Goal: Information Seeking & Learning: Check status

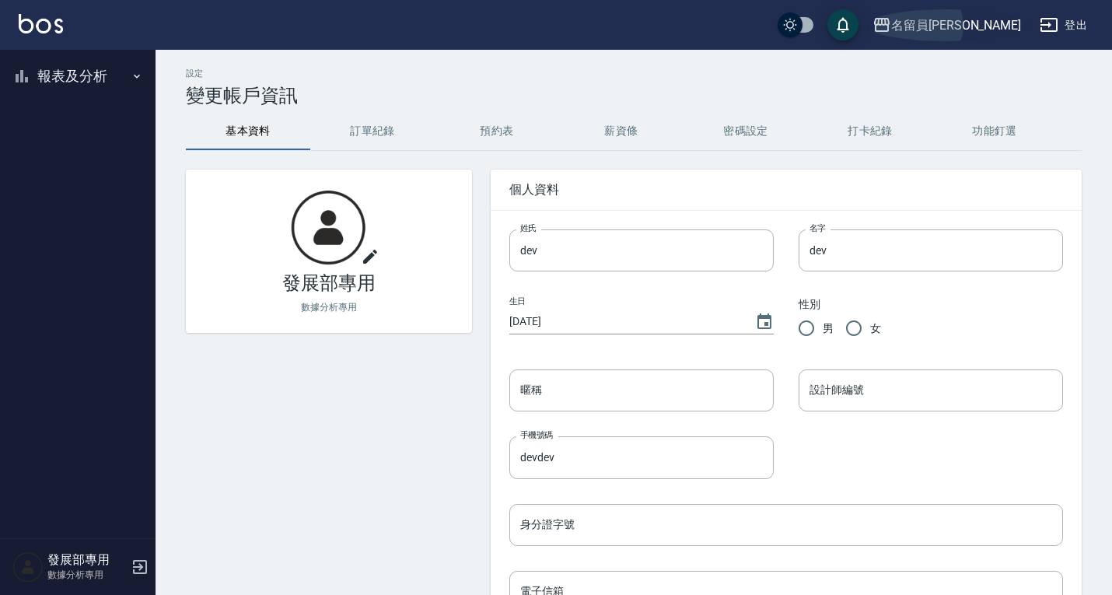
click at [959, 26] on div "名留員林中正" at bounding box center [956, 25] width 130 height 19
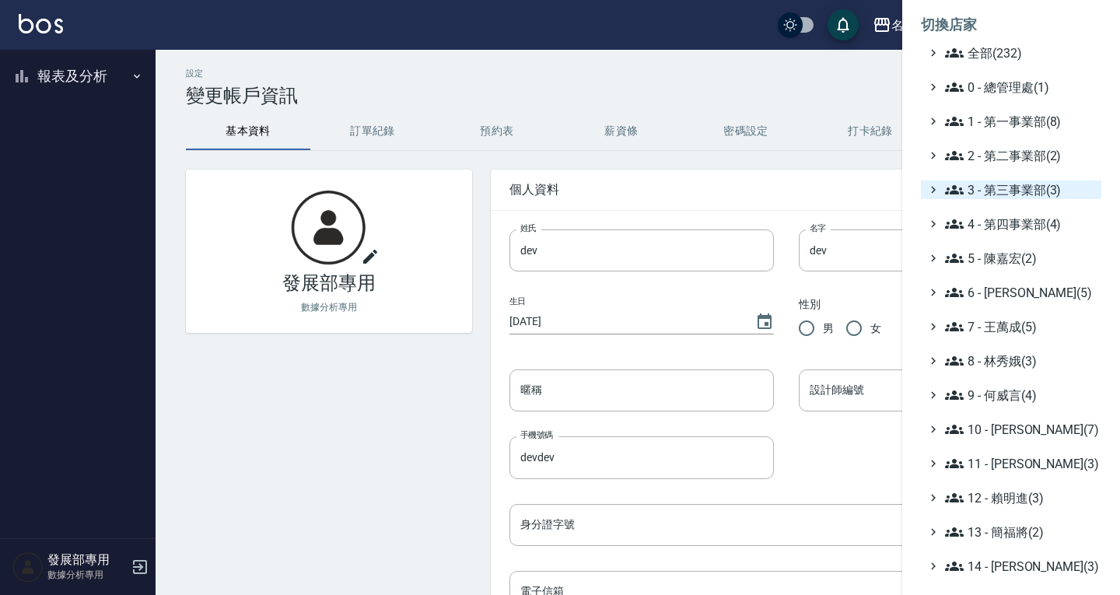
click at [1001, 188] on span "3 - 第三事業部(3)" at bounding box center [1020, 189] width 150 height 19
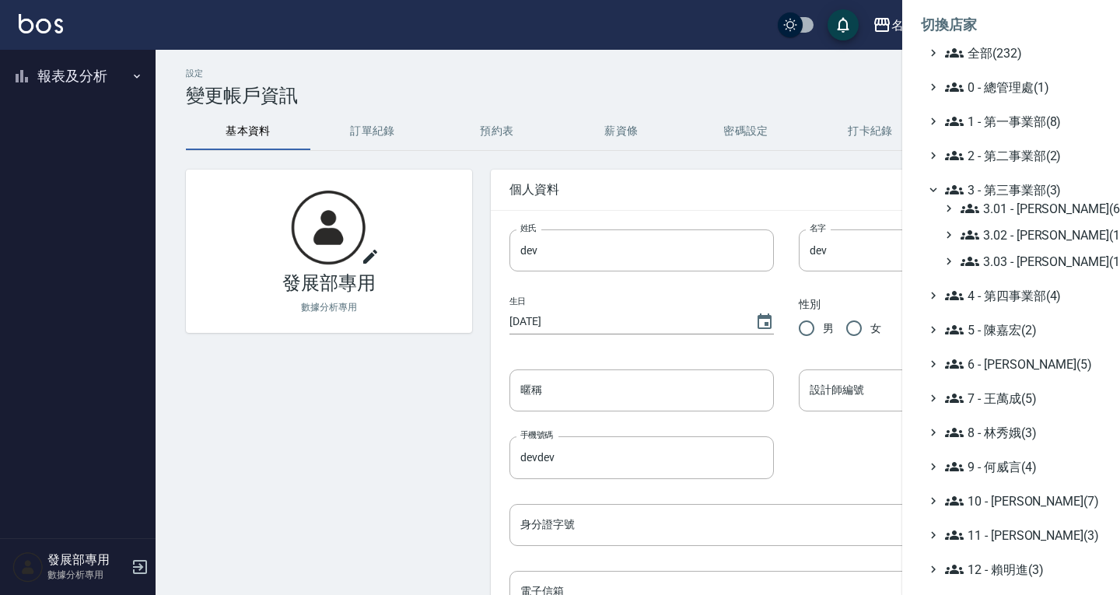
click at [1023, 197] on span "3 - 第三事業部(3)" at bounding box center [1020, 189] width 150 height 19
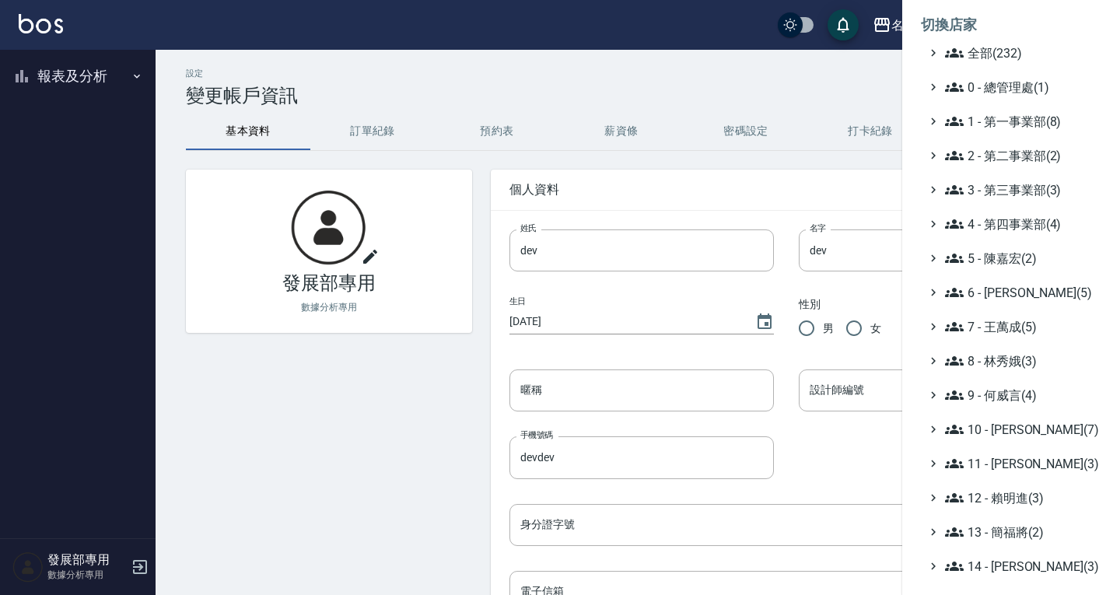
click at [1014, 190] on span "3 - 第三事業部(3)" at bounding box center [1020, 189] width 150 height 19
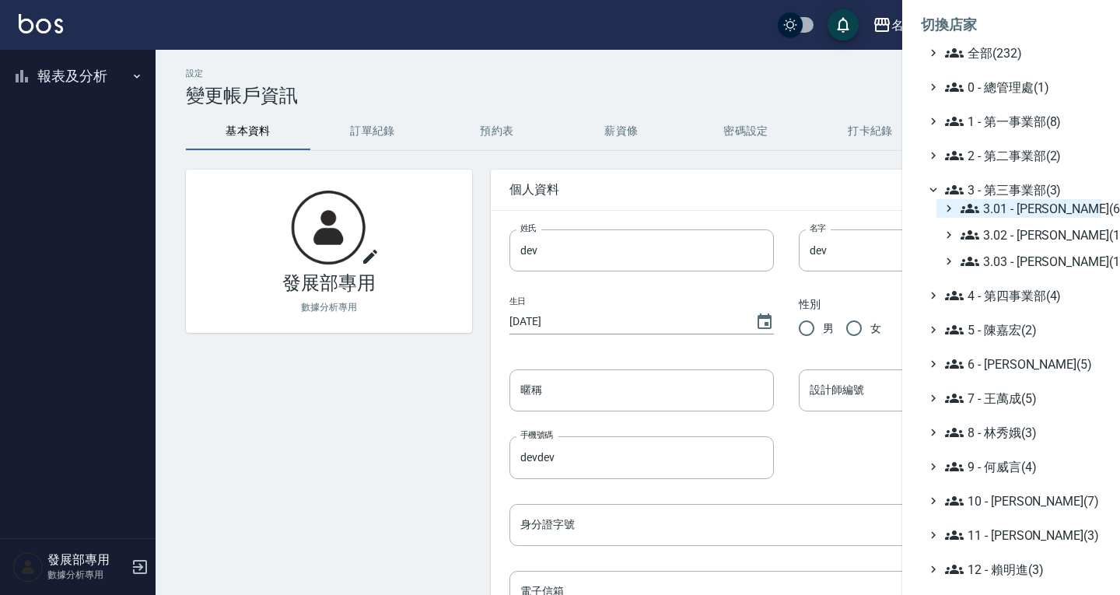
click at [1015, 213] on span "3.01 - 蔡承翰(6)" at bounding box center [1027, 208] width 134 height 19
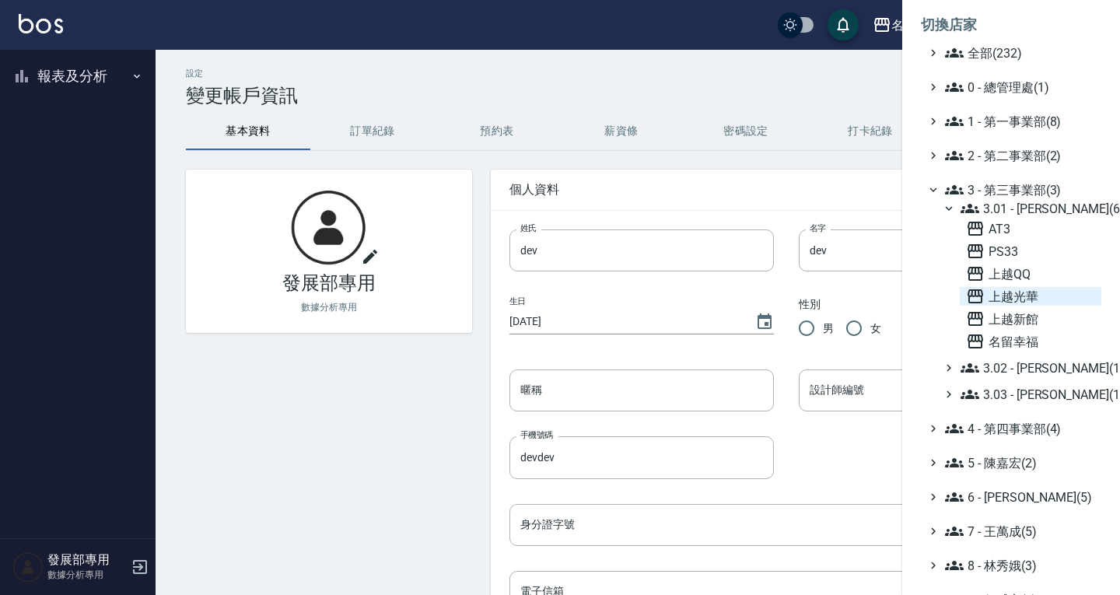
click at [1022, 302] on span "上越光華" at bounding box center [1030, 296] width 129 height 19
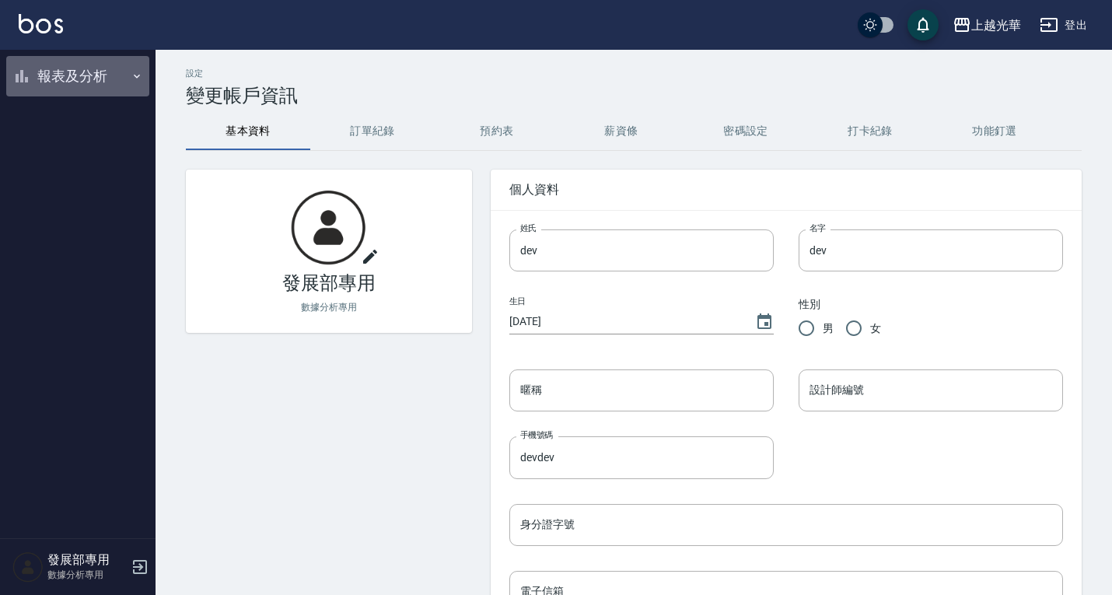
click at [55, 66] on button "報表及分析" at bounding box center [77, 76] width 143 height 40
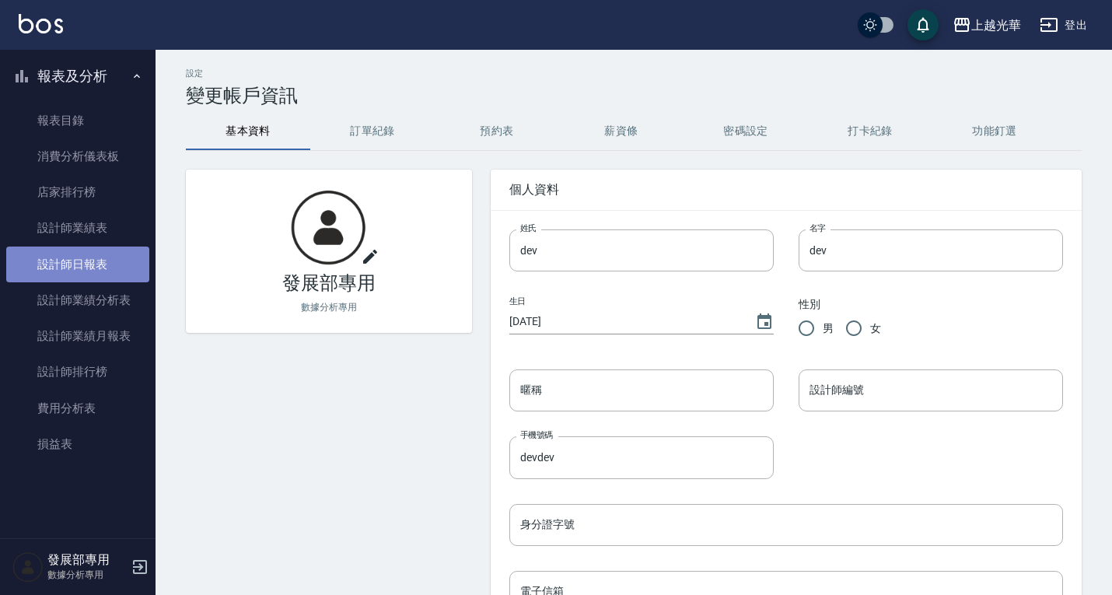
click at [92, 262] on link "設計師日報表" at bounding box center [77, 264] width 143 height 36
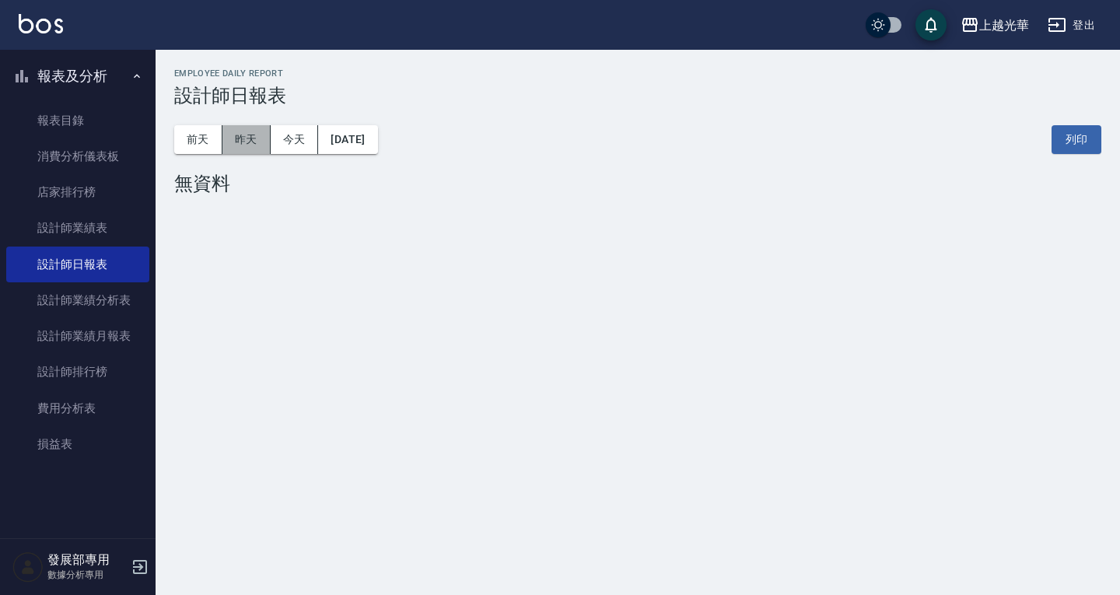
click at [257, 132] on button "昨天" at bounding box center [246, 139] width 48 height 29
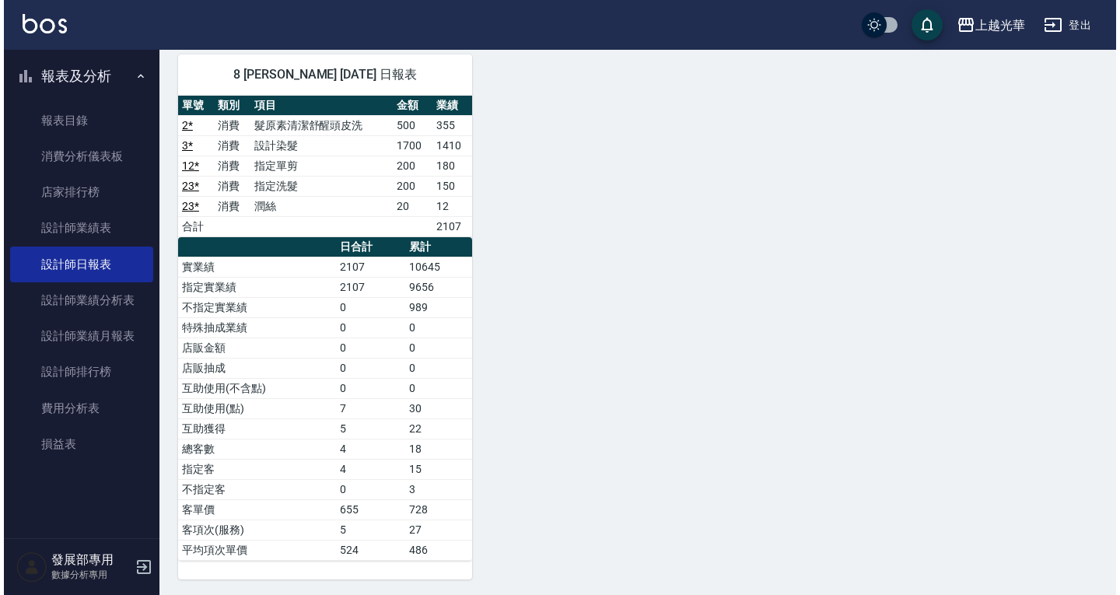
scroll to position [1046, 0]
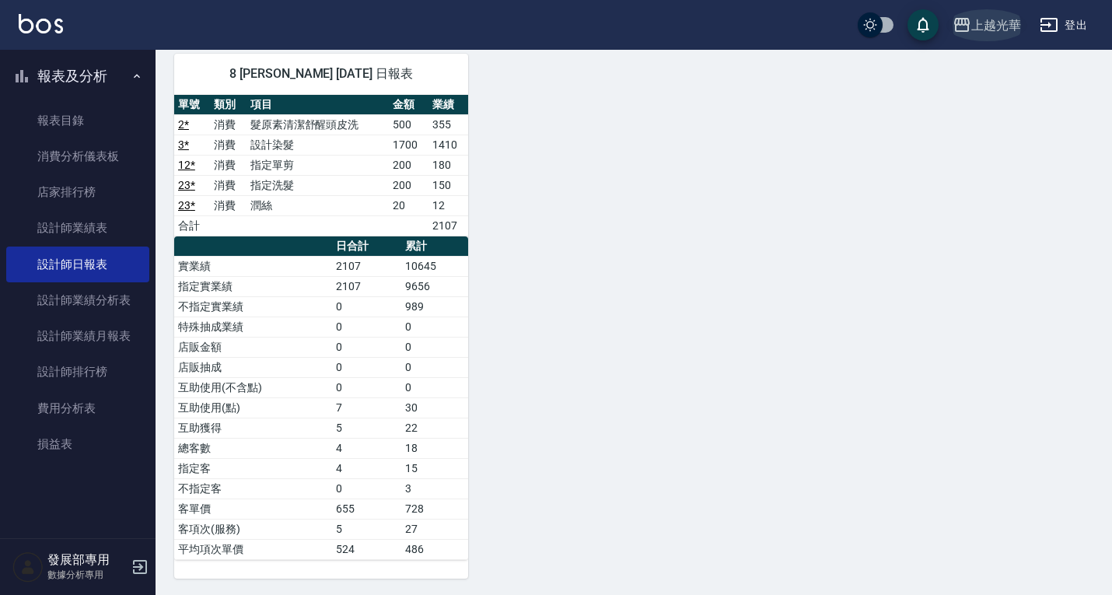
click at [974, 26] on div "上越光華" at bounding box center [996, 25] width 50 height 19
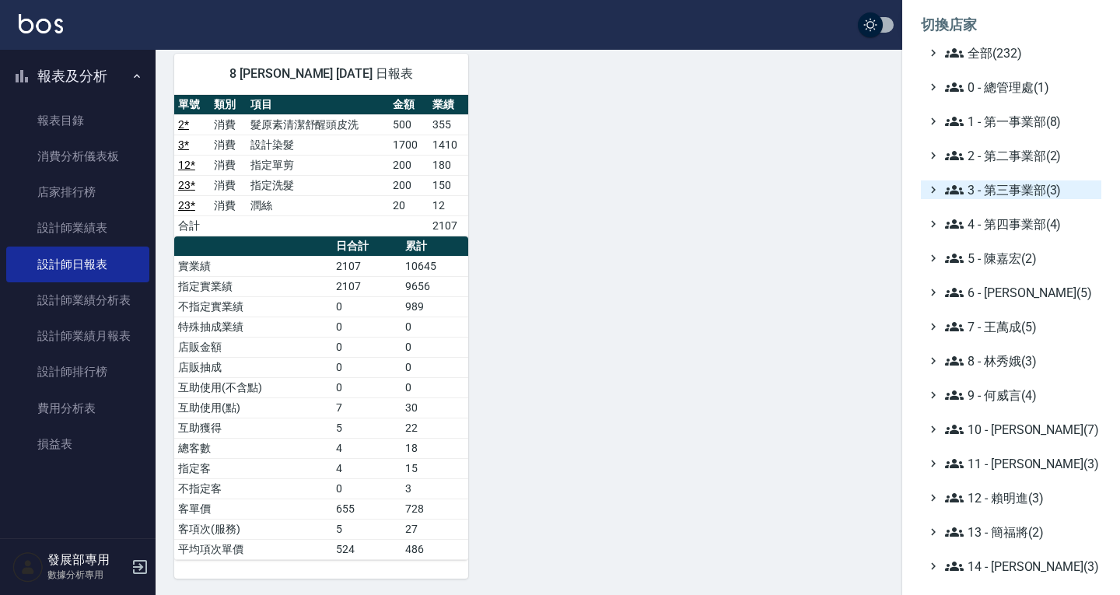
click at [1012, 187] on span "3 - 第三事業部(3)" at bounding box center [1020, 189] width 150 height 19
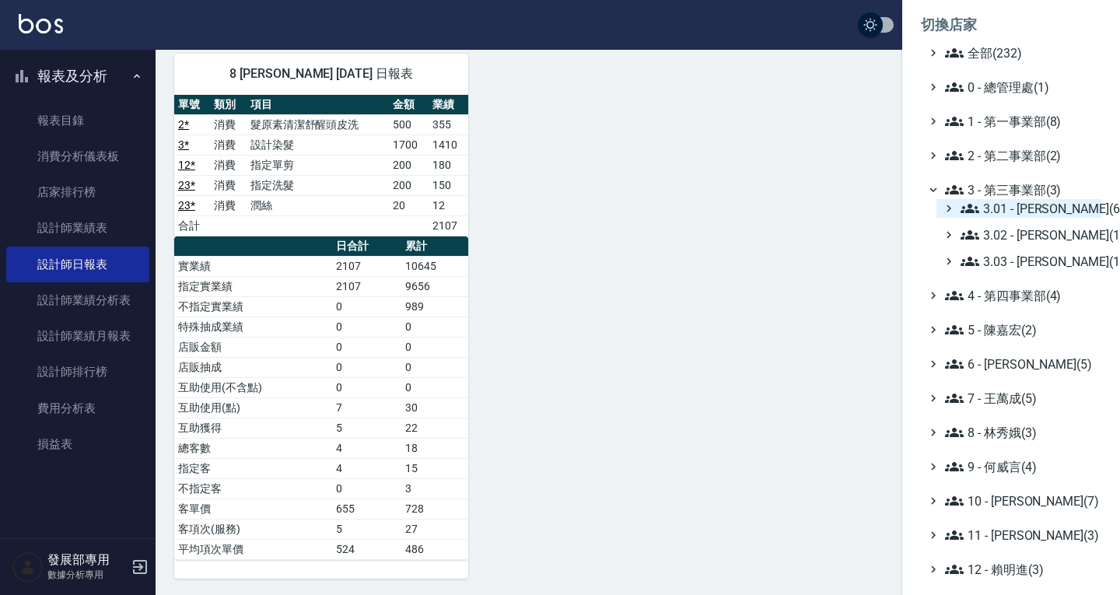
click at [1014, 204] on span "3.01 - [PERSON_NAME](6)" at bounding box center [1027, 208] width 134 height 19
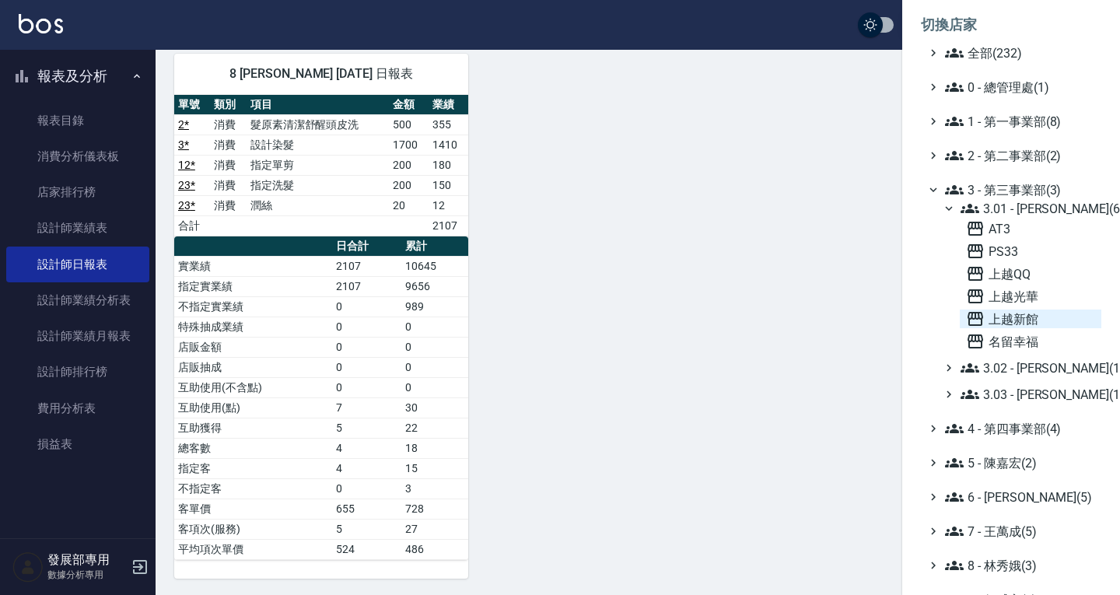
click at [1022, 310] on span "上越新館" at bounding box center [1030, 318] width 129 height 19
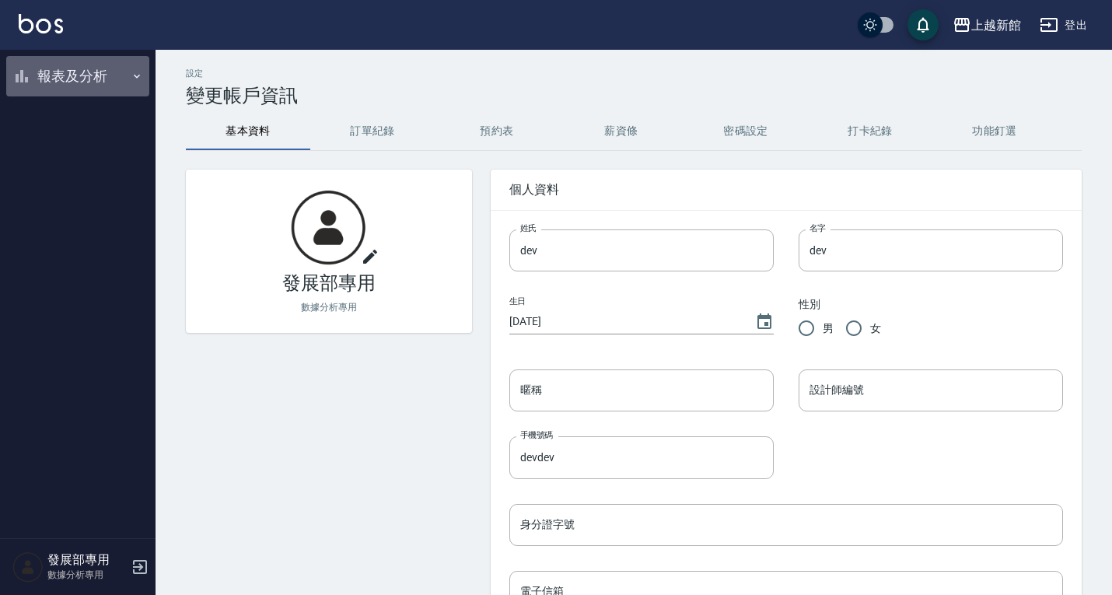
click at [103, 73] on button "報表及分析" at bounding box center [77, 76] width 143 height 40
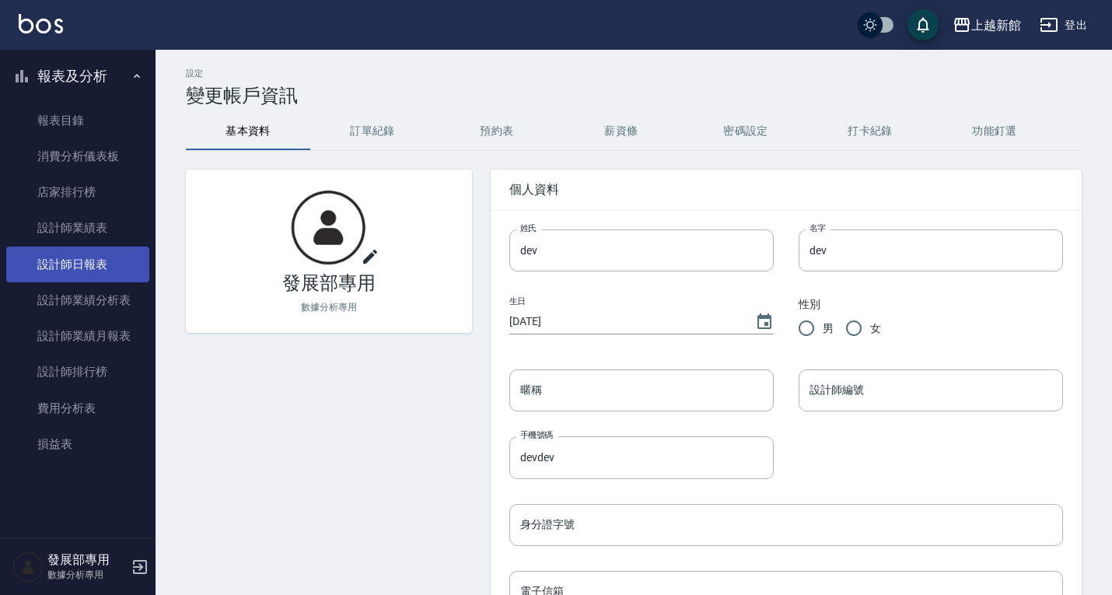
click at [102, 259] on link "設計師日報表" at bounding box center [77, 264] width 143 height 36
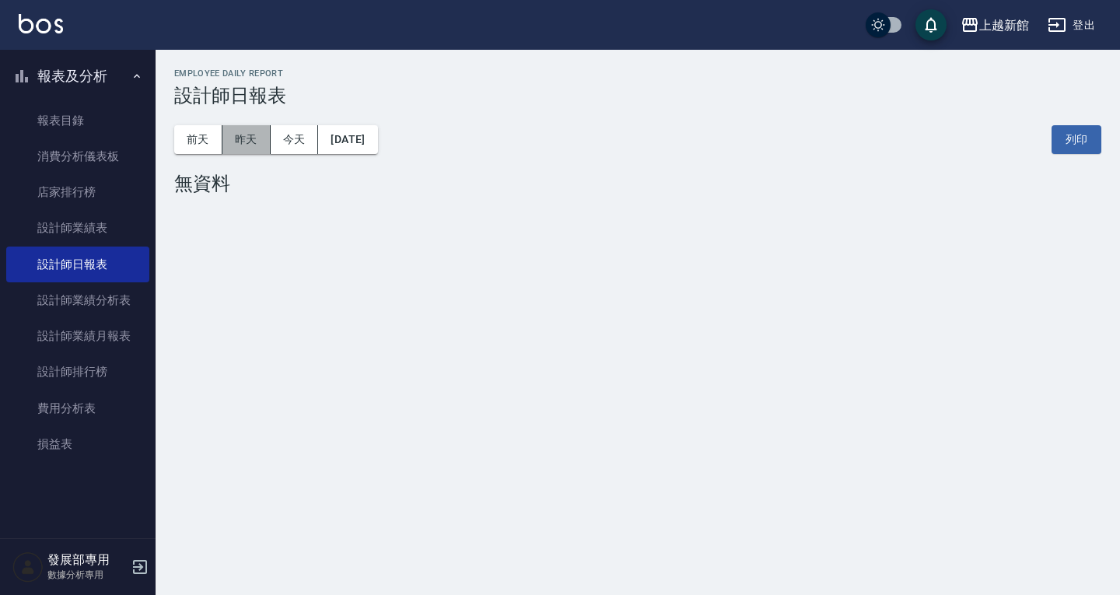
click at [246, 145] on button "昨天" at bounding box center [246, 139] width 48 height 29
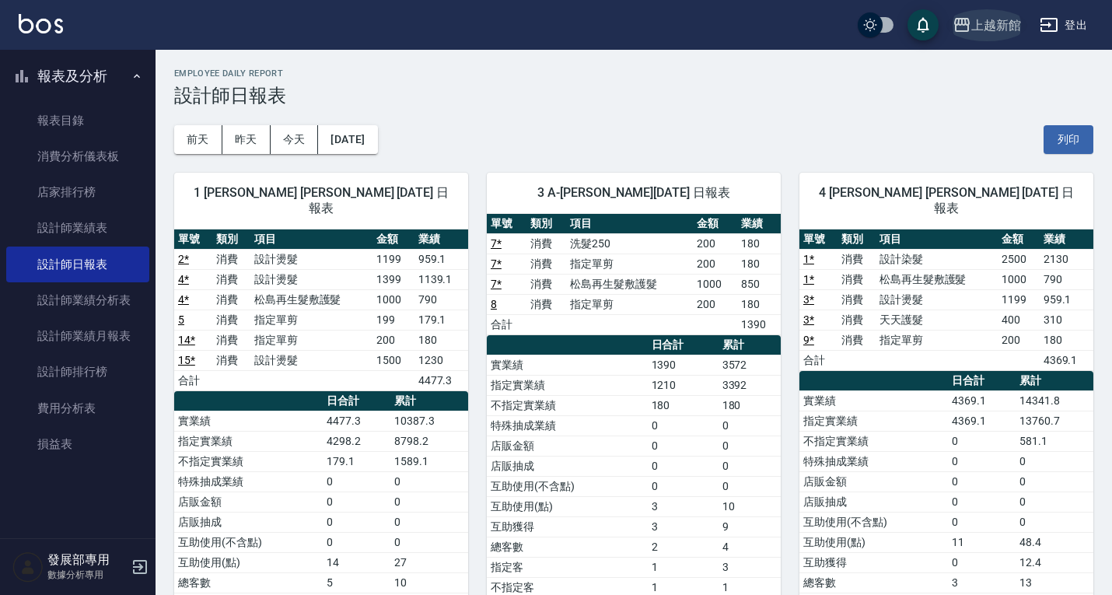
click at [977, 32] on div "上越新館" at bounding box center [996, 25] width 50 height 19
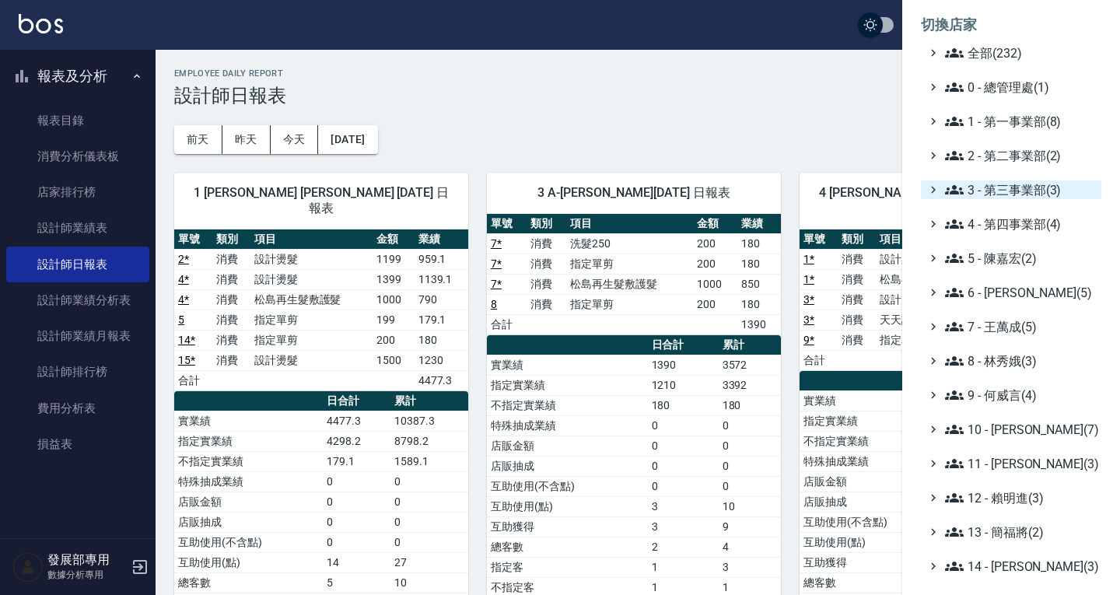
click at [1008, 183] on span "3 - 第三事業部(3)" at bounding box center [1020, 189] width 150 height 19
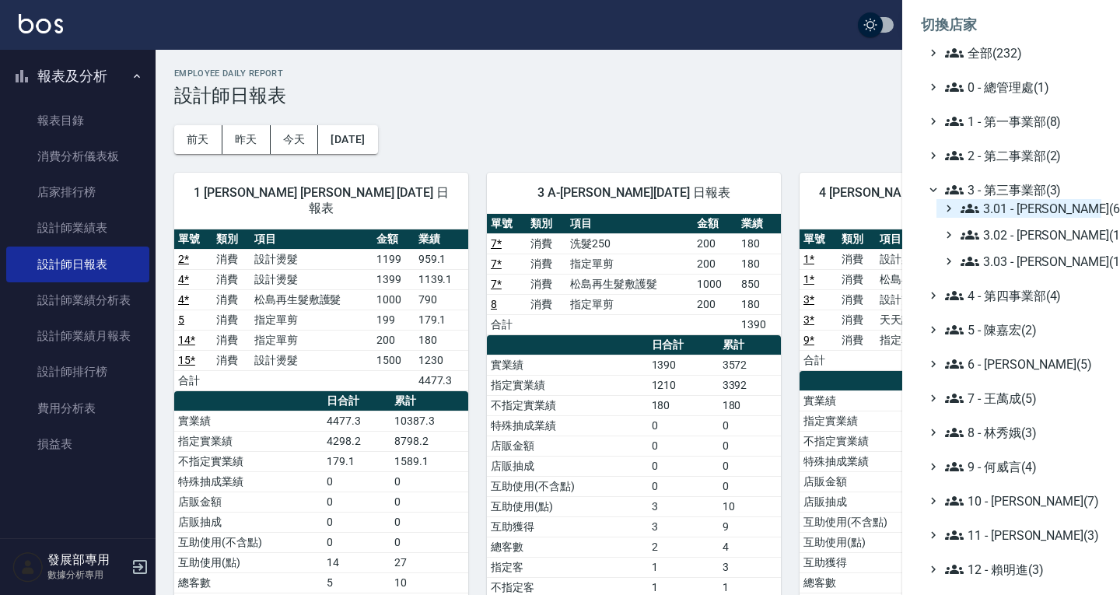
click at [1008, 207] on span "3.01 - 蔡承翰(6)" at bounding box center [1027, 208] width 134 height 19
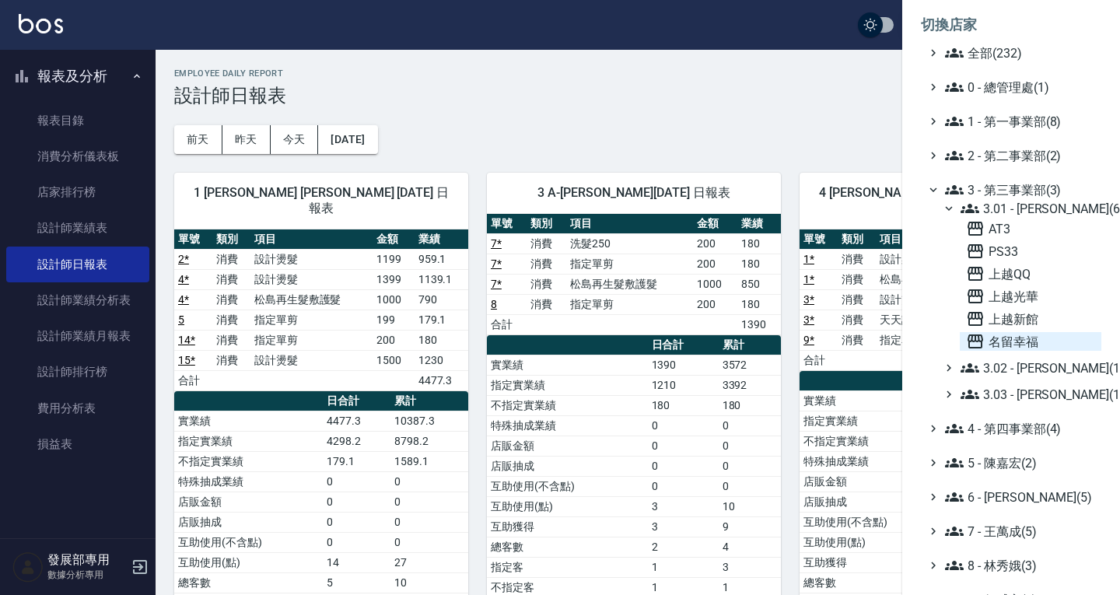
click at [1006, 341] on span "名留幸福" at bounding box center [1030, 341] width 129 height 19
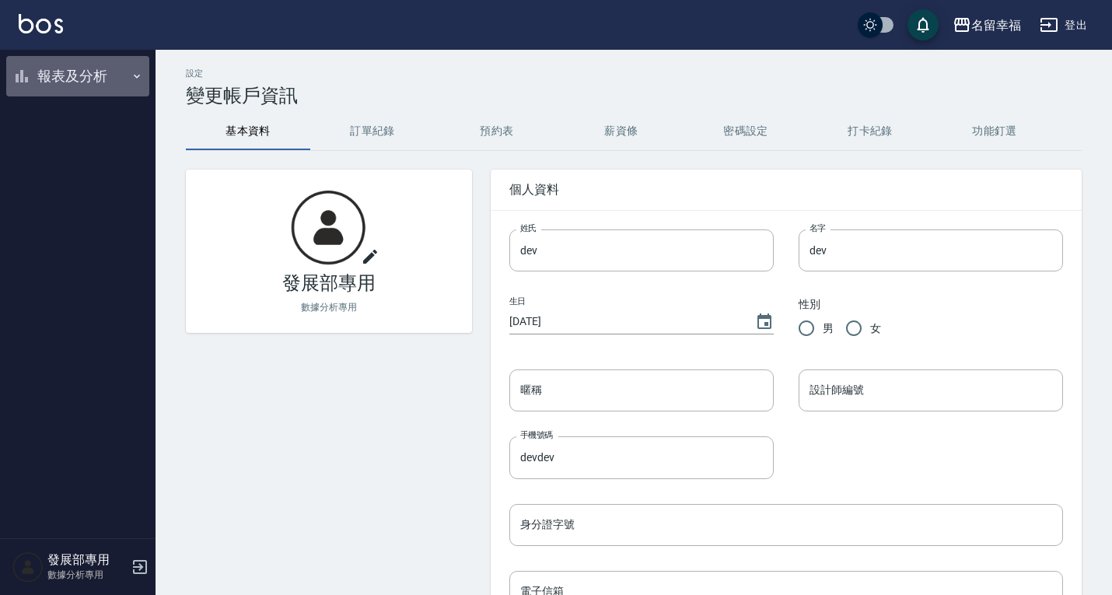
click at [72, 86] on button "報表及分析" at bounding box center [77, 76] width 143 height 40
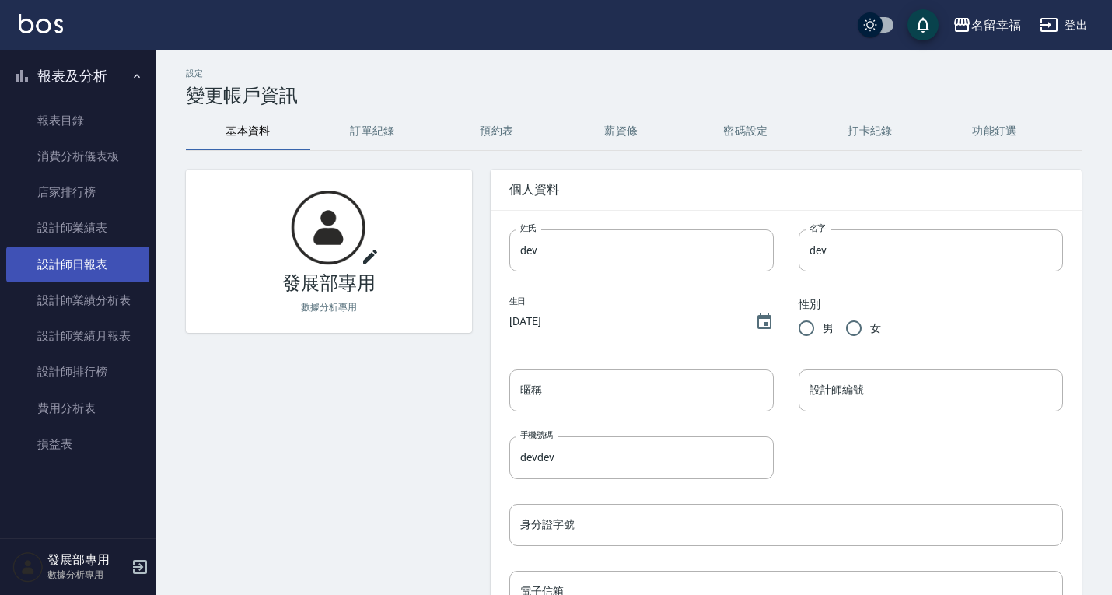
click at [80, 257] on link "設計師日報表" at bounding box center [77, 264] width 143 height 36
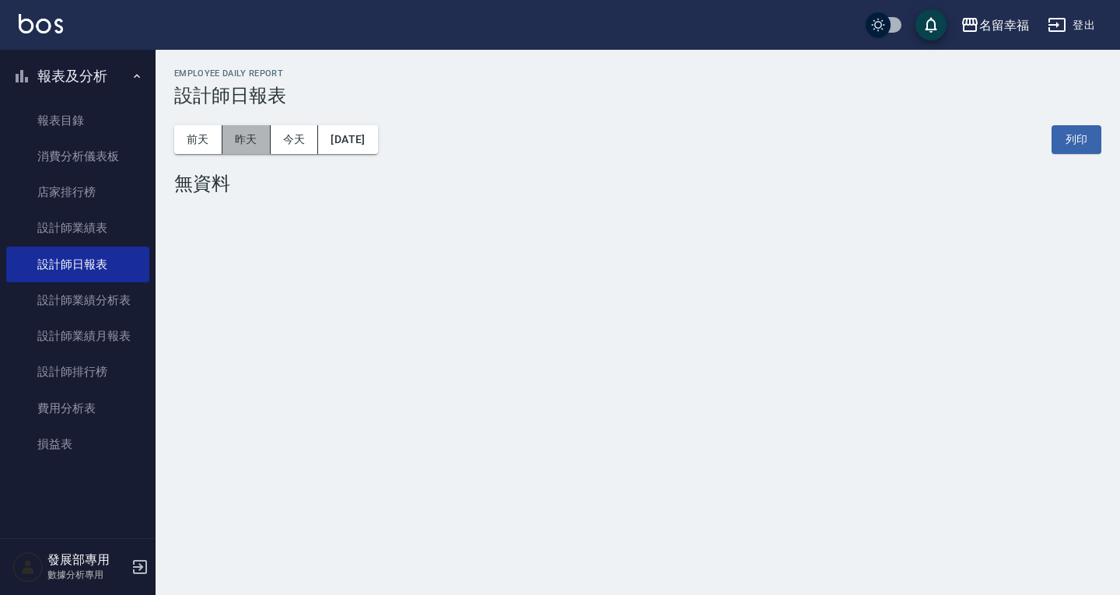
click at [250, 131] on button "昨天" at bounding box center [246, 139] width 48 height 29
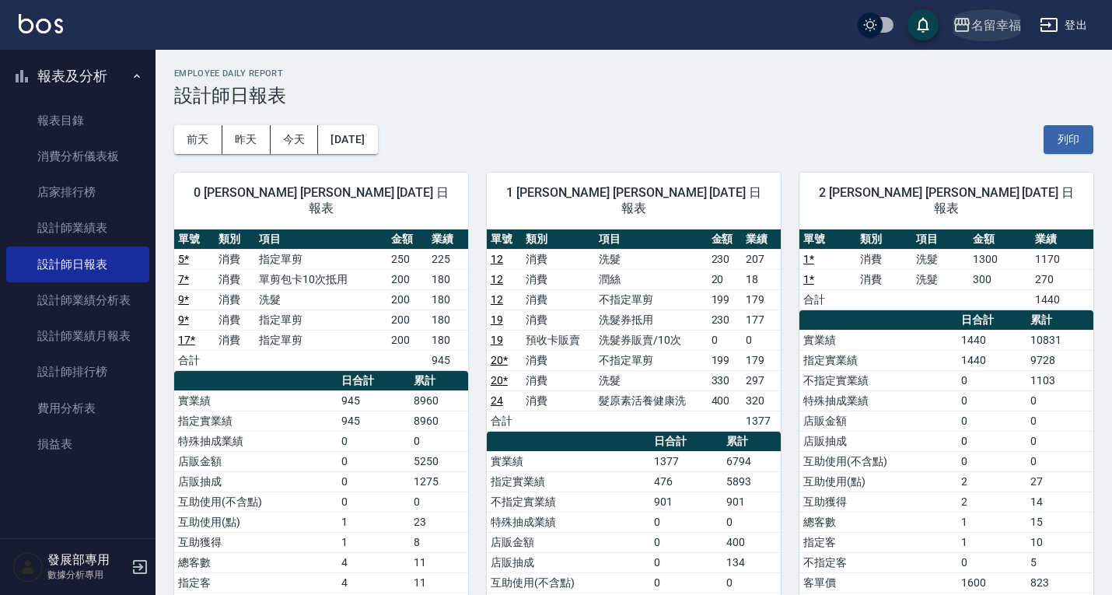
click at [977, 33] on div "名留幸福" at bounding box center [996, 25] width 50 height 19
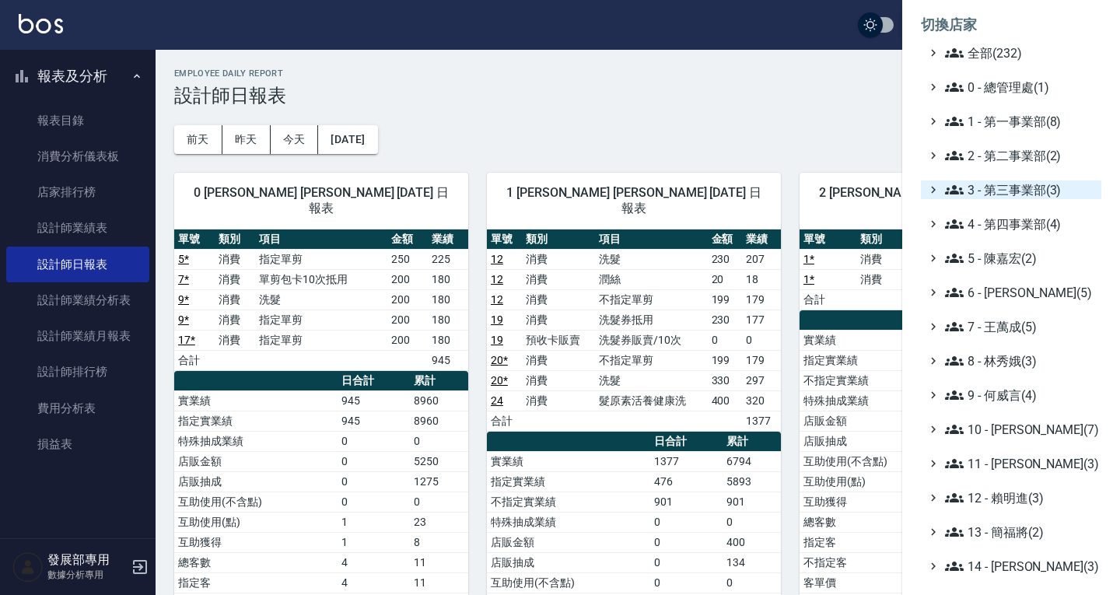
click at [1044, 190] on span "3 - 第三事業部(3)" at bounding box center [1020, 189] width 150 height 19
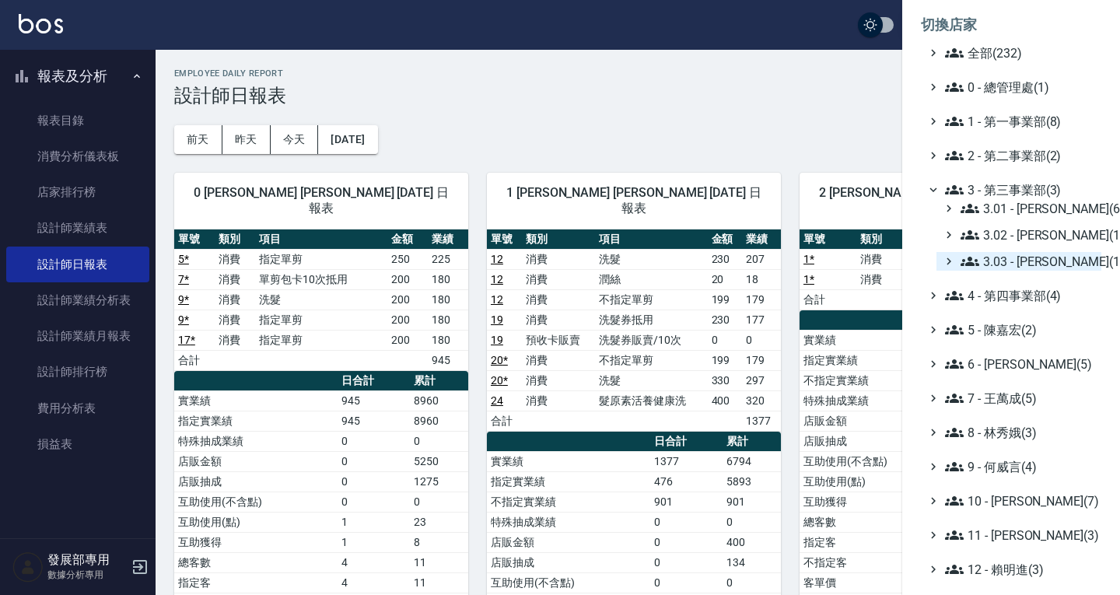
click at [1042, 270] on span "3.03 - 張湘妮(1)" at bounding box center [1027, 261] width 134 height 19
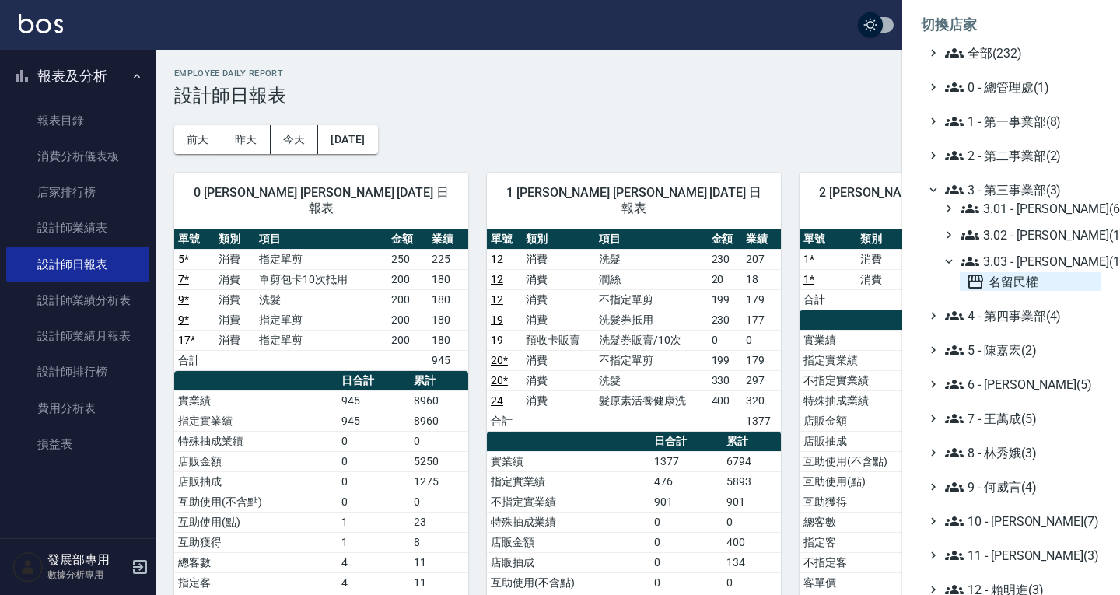
click at [1032, 274] on span "名留民權" at bounding box center [1030, 281] width 129 height 19
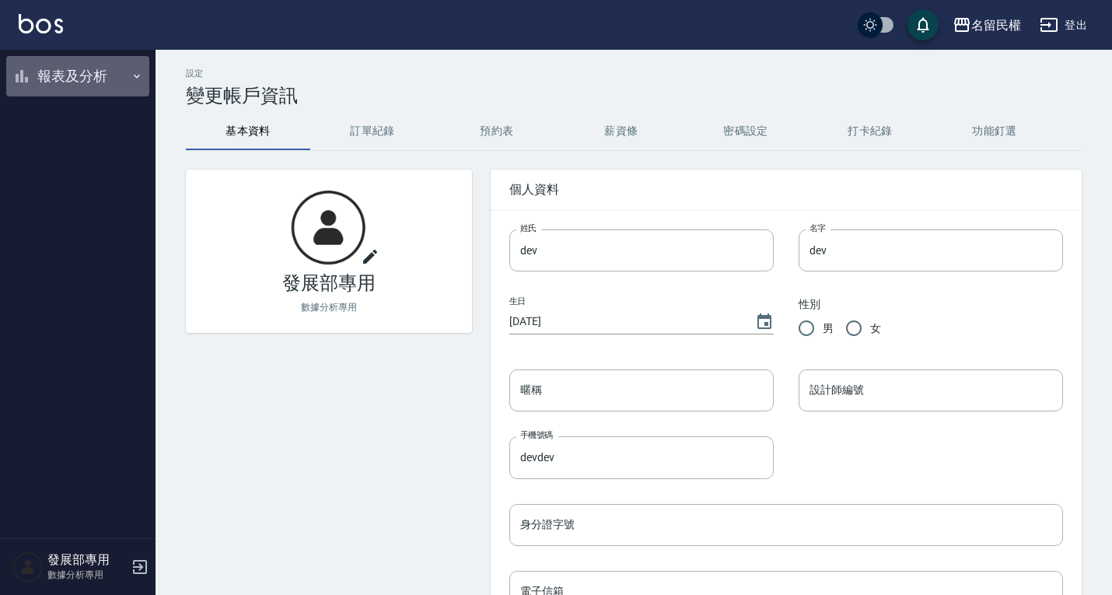
click at [61, 70] on button "報表及分析" at bounding box center [77, 76] width 143 height 40
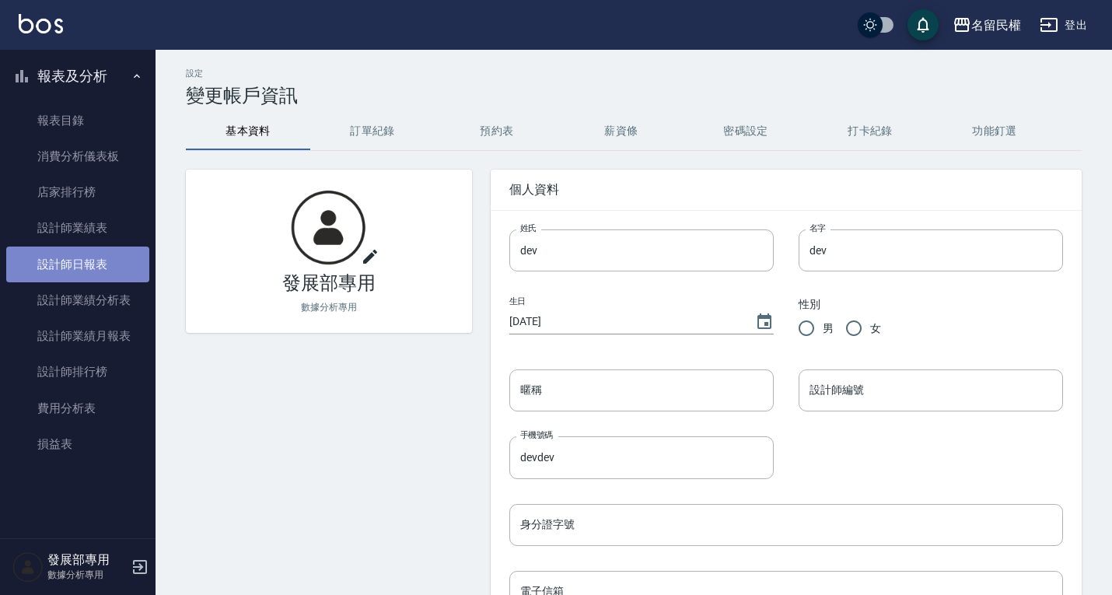
click at [86, 259] on link "設計師日報表" at bounding box center [77, 264] width 143 height 36
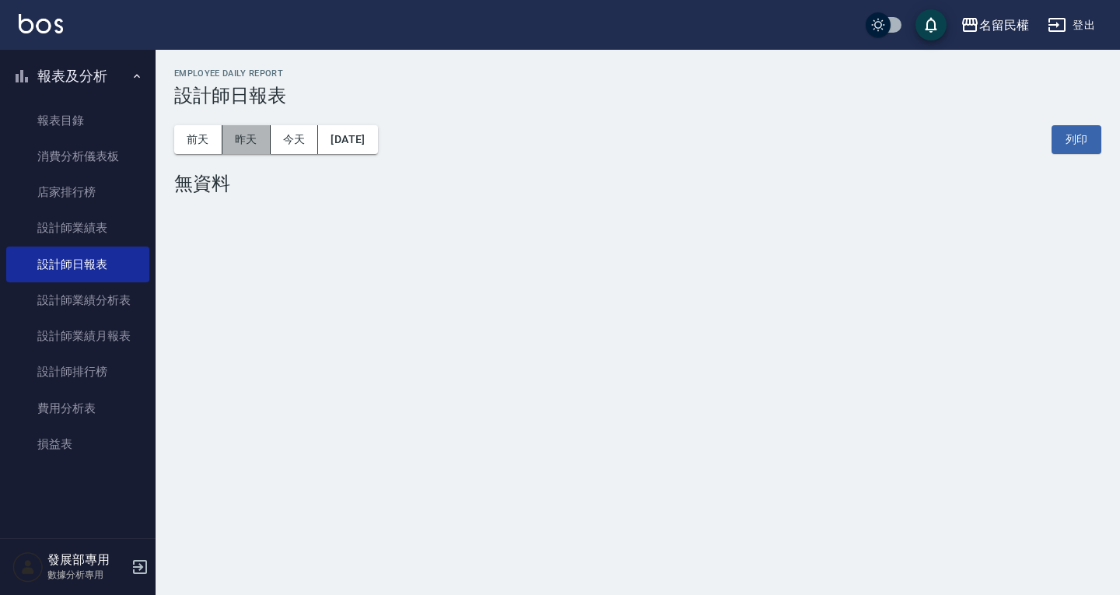
click at [253, 145] on button "昨天" at bounding box center [246, 139] width 48 height 29
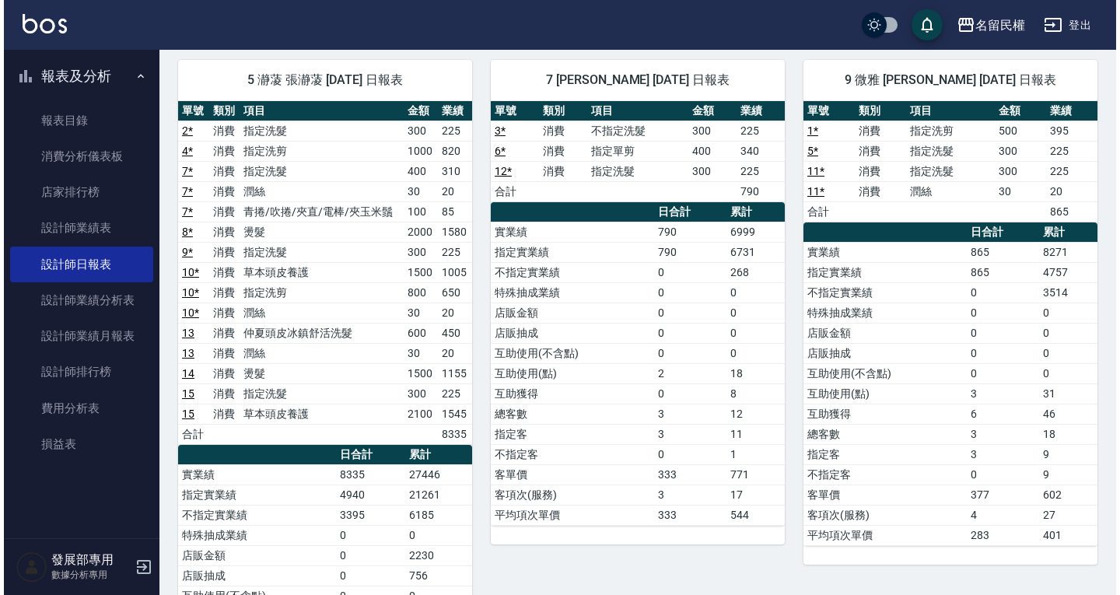
scroll to position [114, 0]
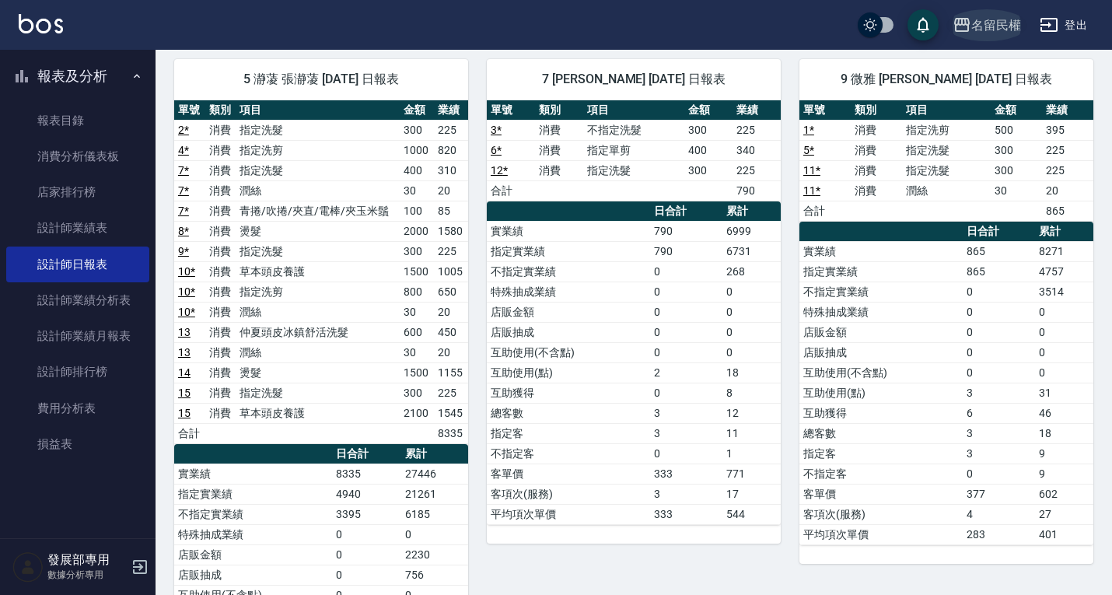
click at [997, 16] on div "名留民權" at bounding box center [996, 25] width 50 height 19
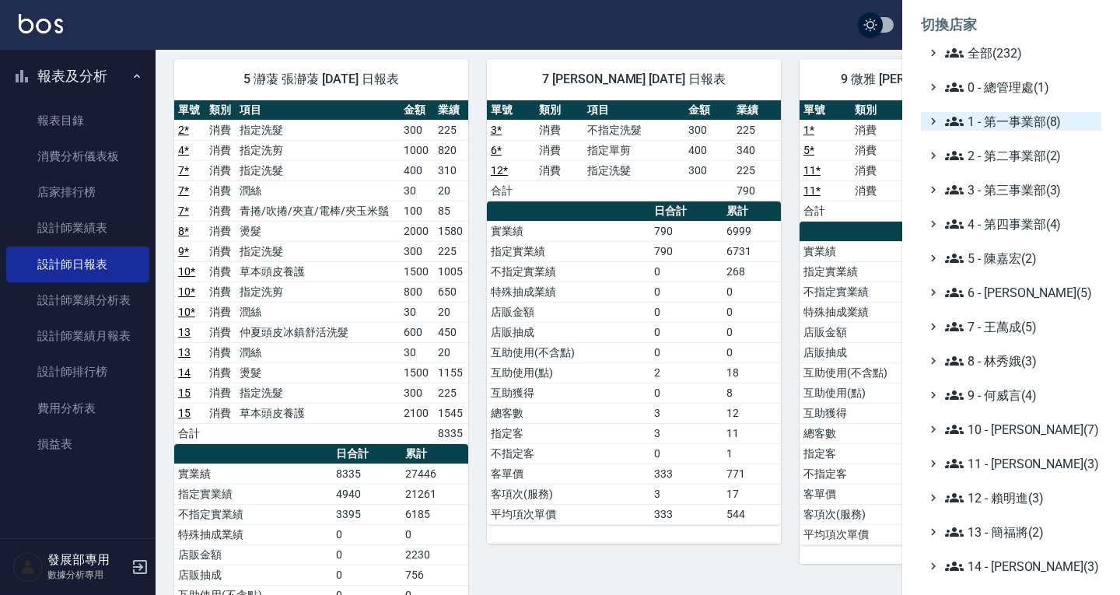
click at [1012, 124] on span "1 - 第一事業部(8)" at bounding box center [1020, 121] width 150 height 19
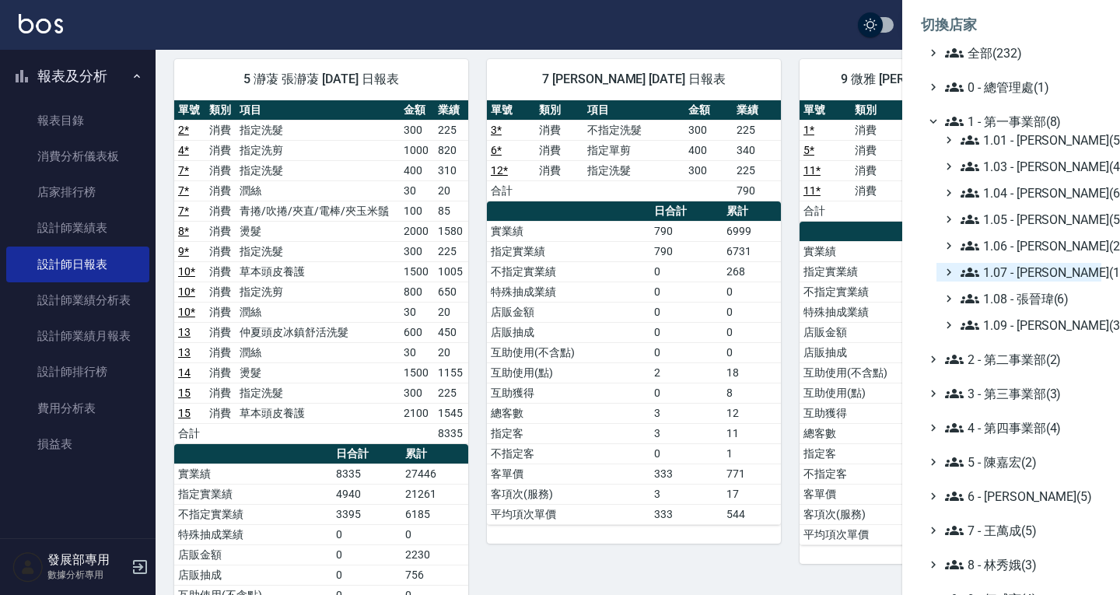
click at [1023, 273] on span "1.07 - [PERSON_NAME](11)" at bounding box center [1027, 272] width 134 height 19
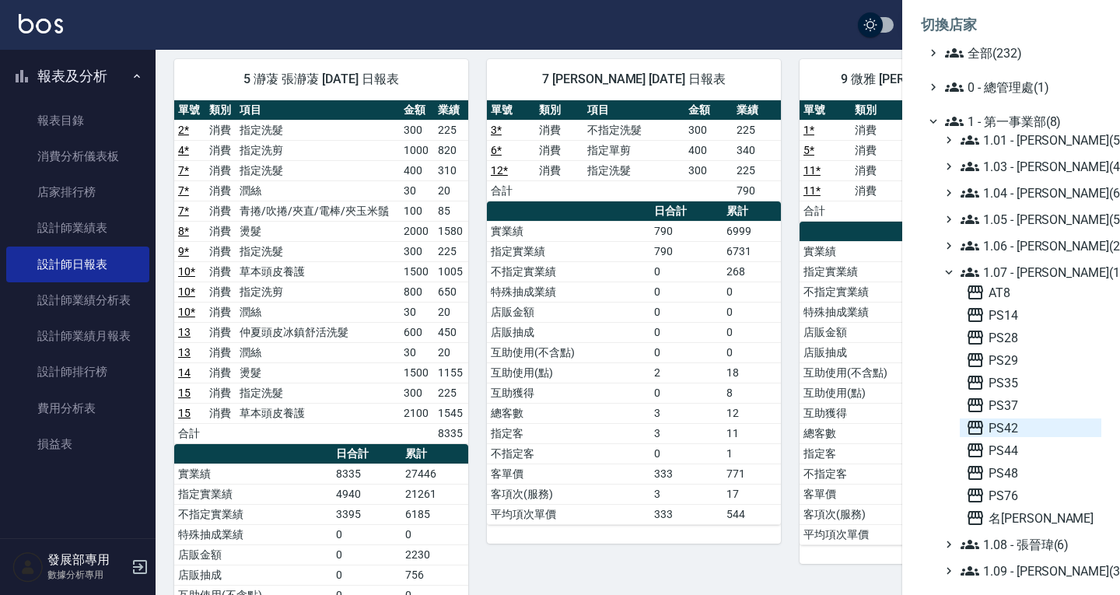
click at [1009, 422] on span "PS42" at bounding box center [1030, 427] width 129 height 19
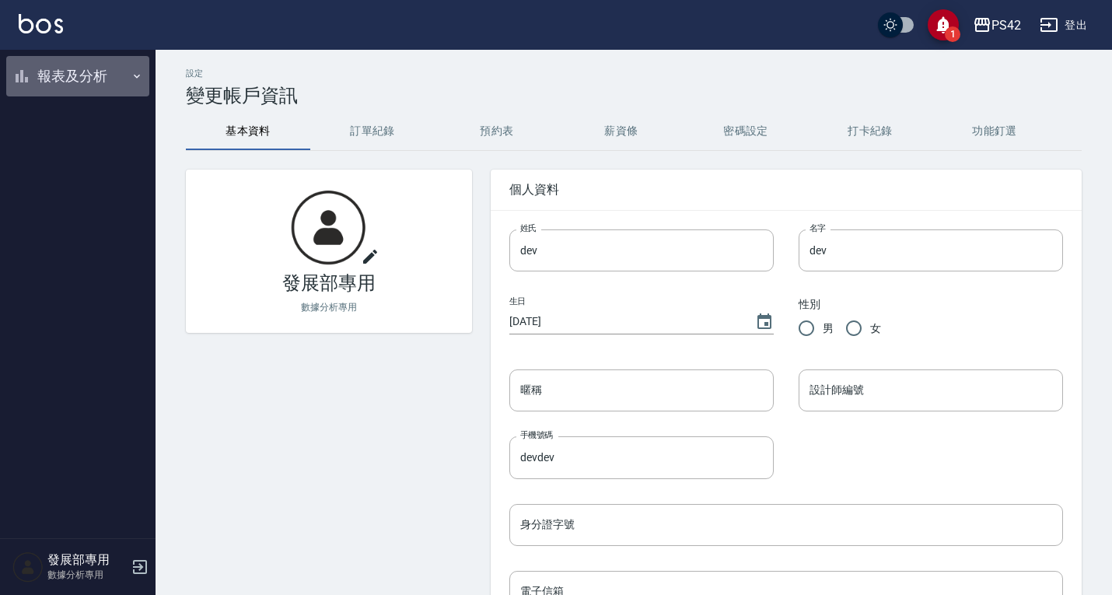
click at [76, 79] on button "報表及分析" at bounding box center [77, 76] width 143 height 40
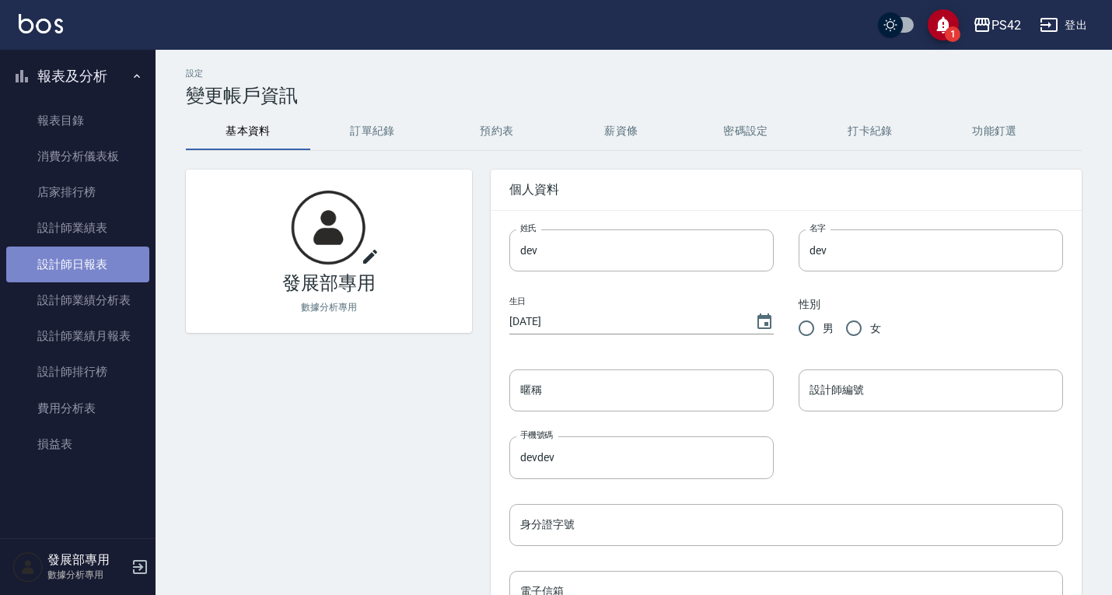
click at [78, 253] on link "設計師日報表" at bounding box center [77, 264] width 143 height 36
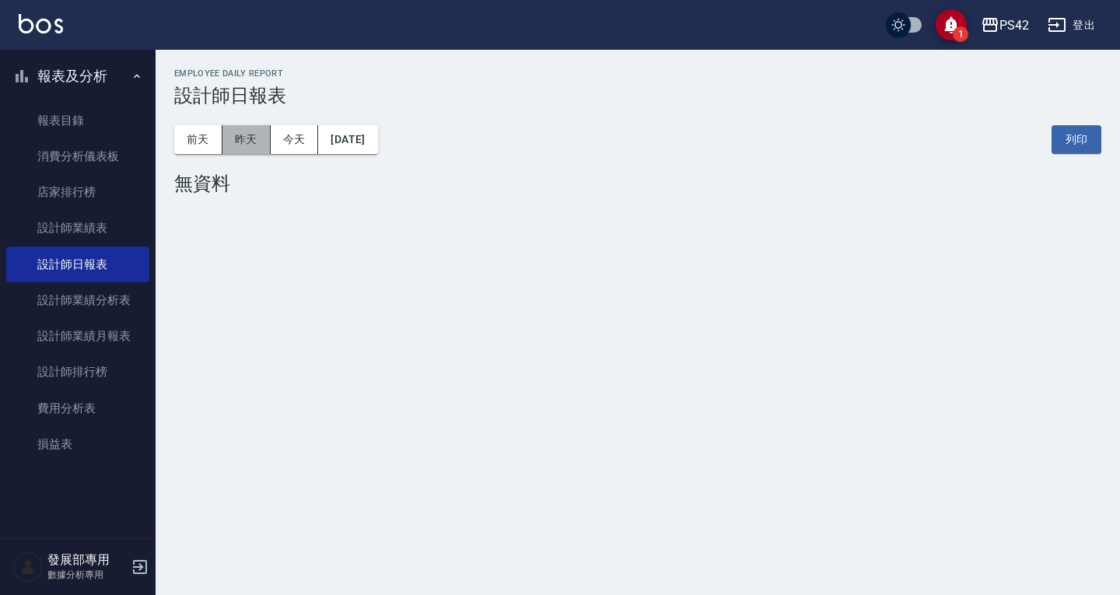
click at [250, 148] on button "昨天" at bounding box center [246, 139] width 48 height 29
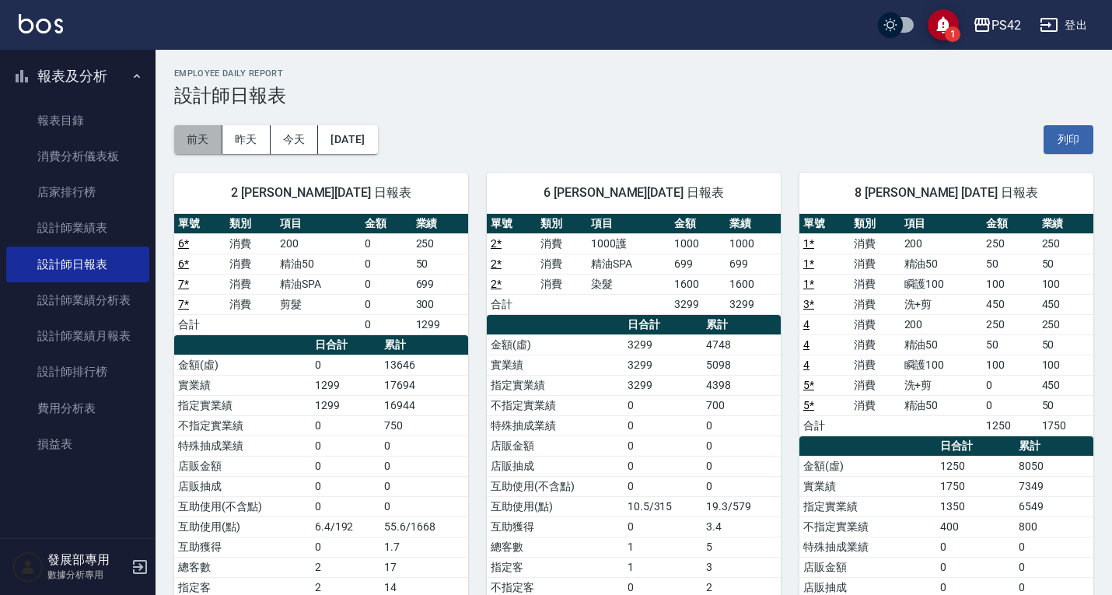
click at [208, 131] on button "前天" at bounding box center [198, 139] width 48 height 29
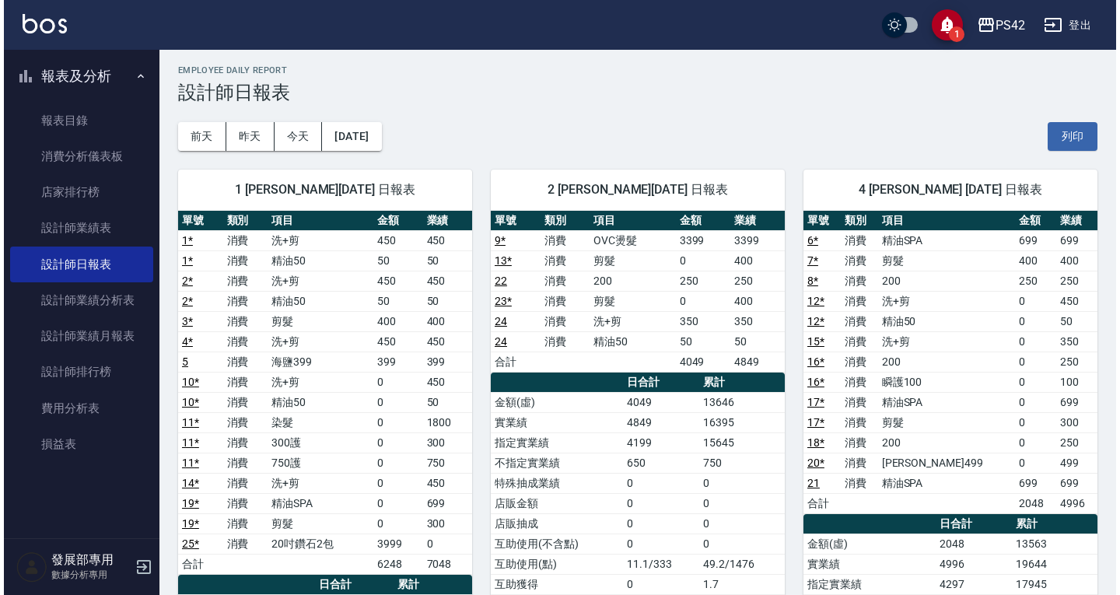
scroll to position [2, 0]
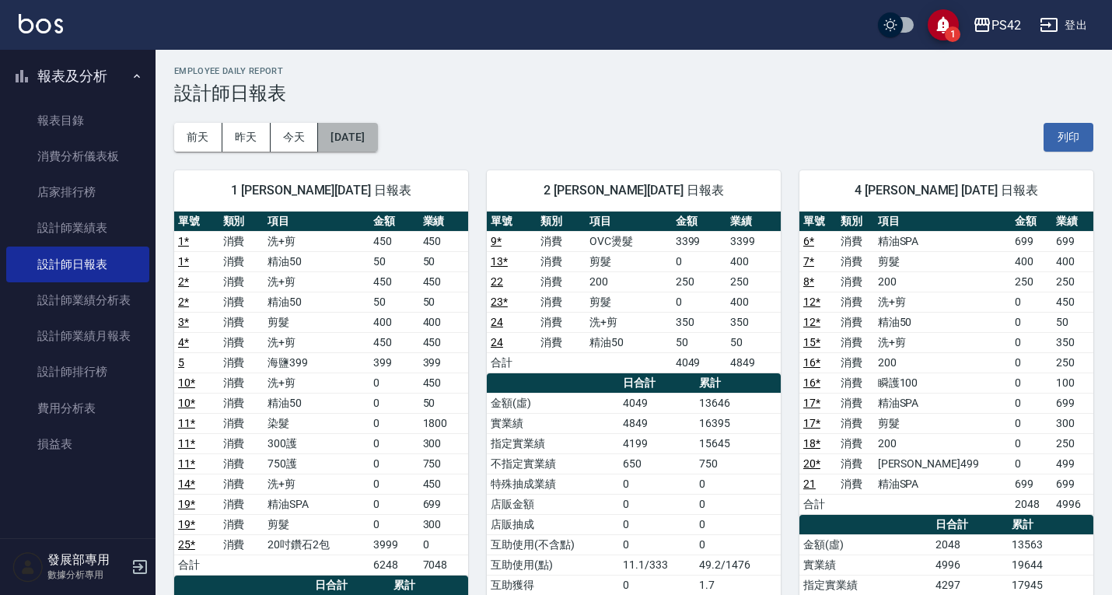
click at [351, 128] on button "[DATE]" at bounding box center [347, 137] width 59 height 29
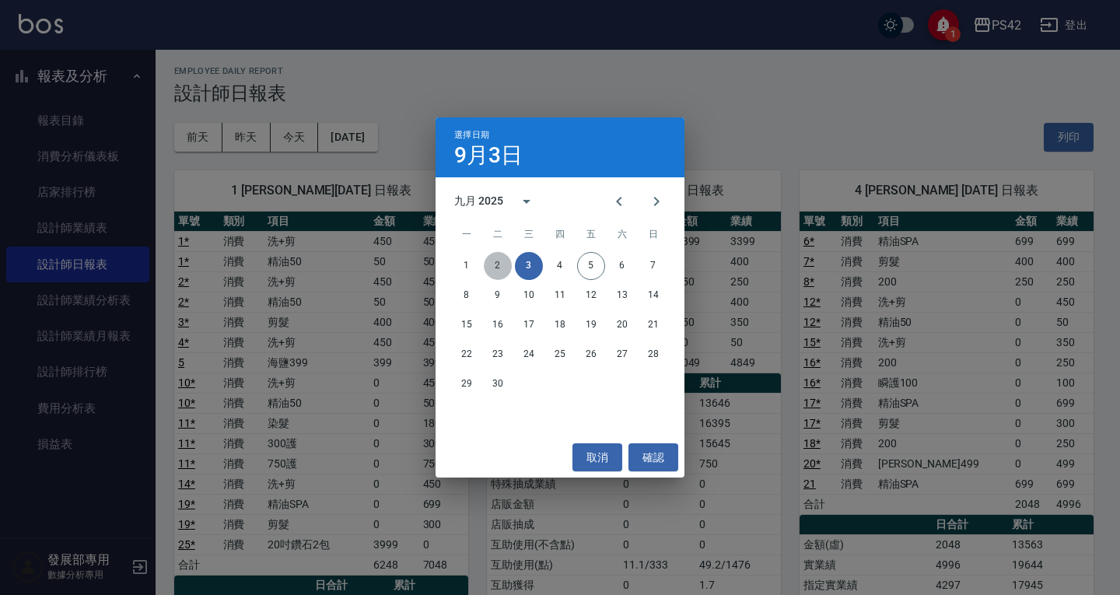
click at [505, 267] on button "2" at bounding box center [498, 266] width 28 height 28
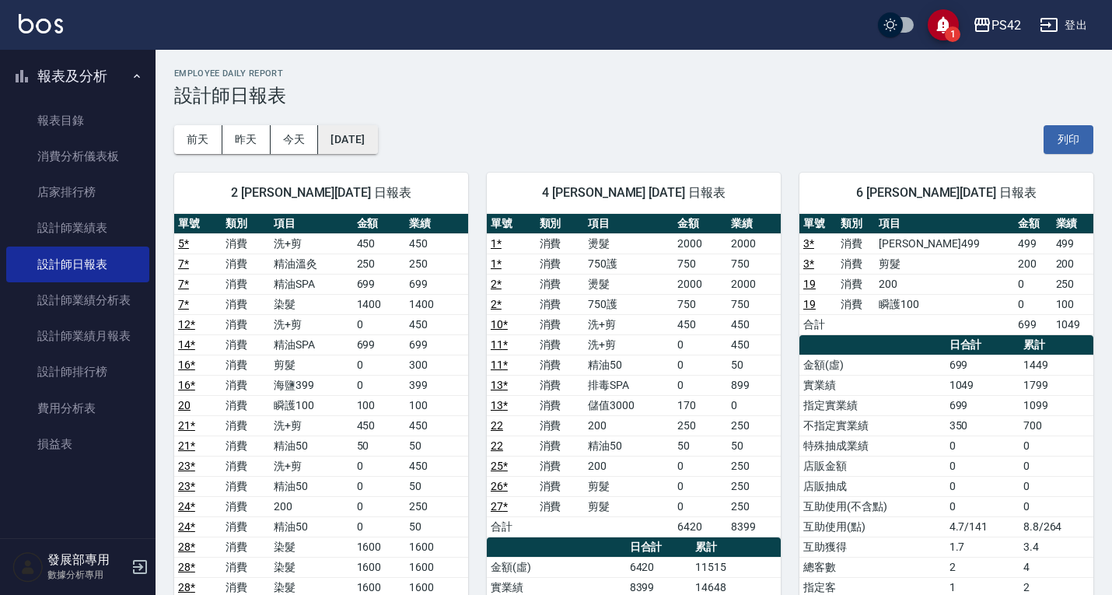
click at [377, 145] on button "[DATE]" at bounding box center [347, 139] width 59 height 29
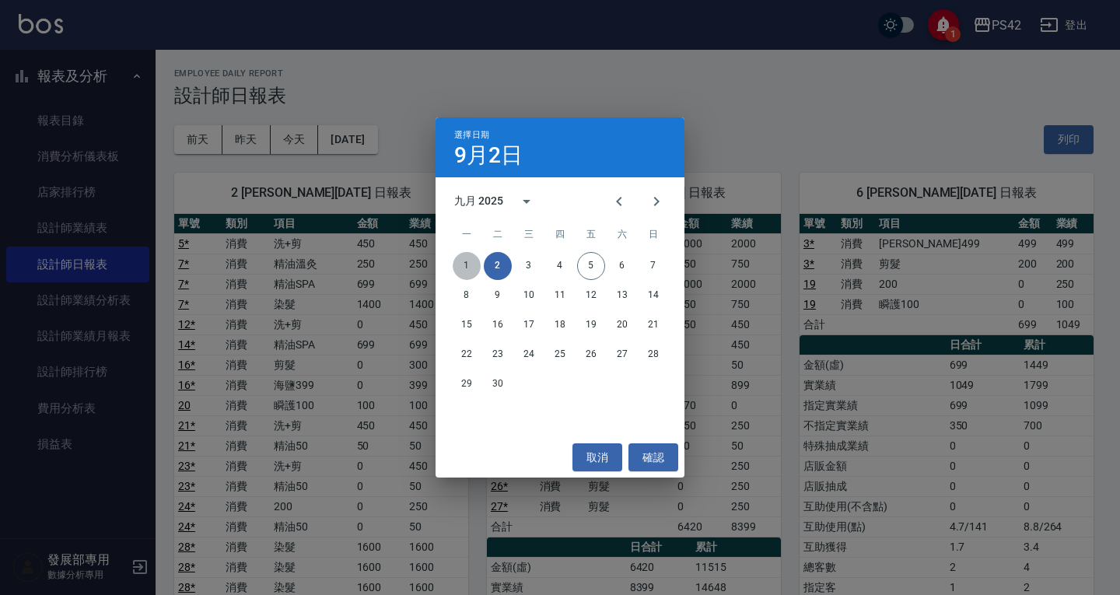
click at [468, 268] on button "1" at bounding box center [466, 266] width 28 height 28
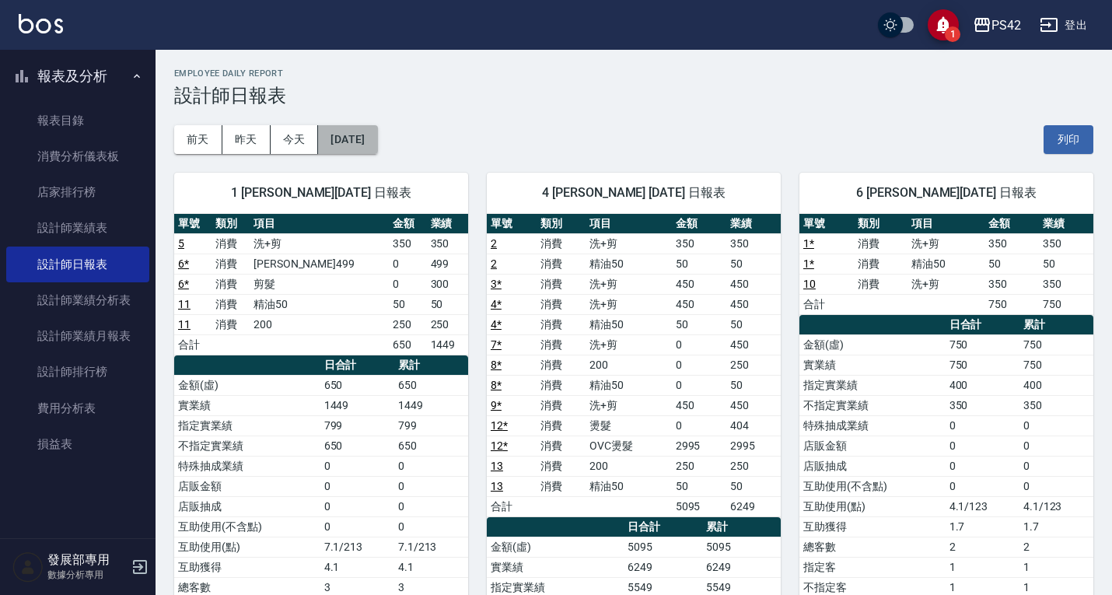
click at [377, 142] on button "[DATE]" at bounding box center [347, 139] width 59 height 29
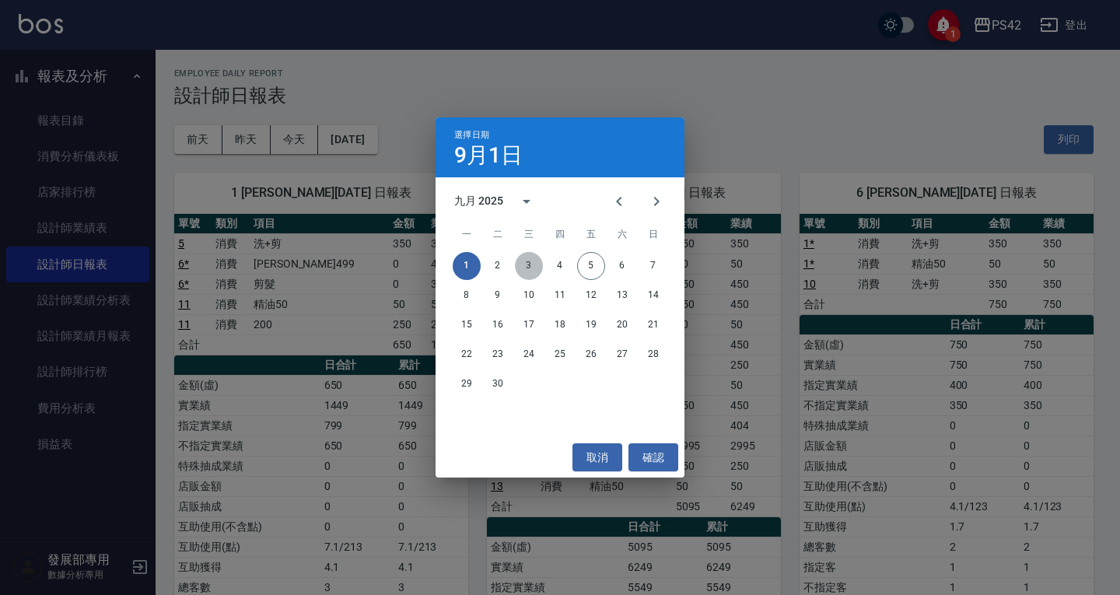
click at [533, 256] on button "3" at bounding box center [529, 266] width 28 height 28
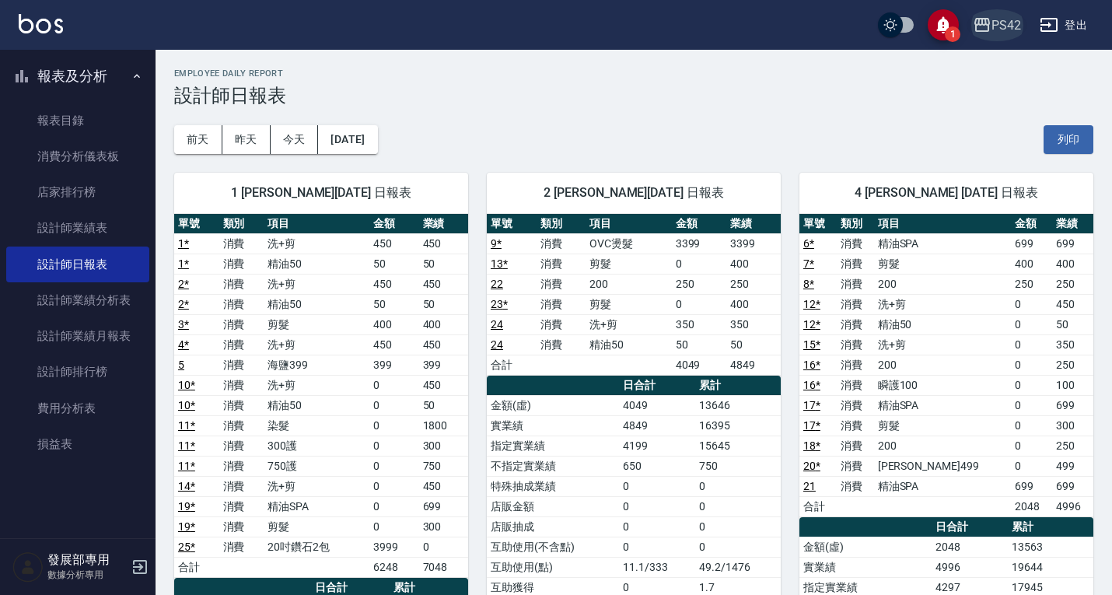
click at [995, 21] on div "PS42" at bounding box center [1006, 25] width 30 height 19
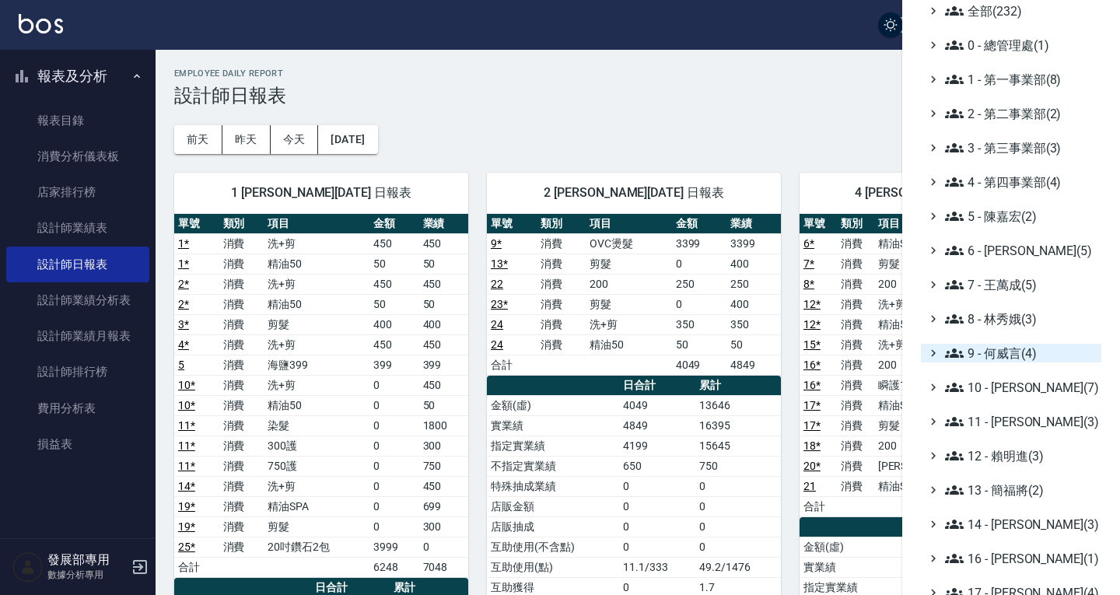
scroll to position [44, 0]
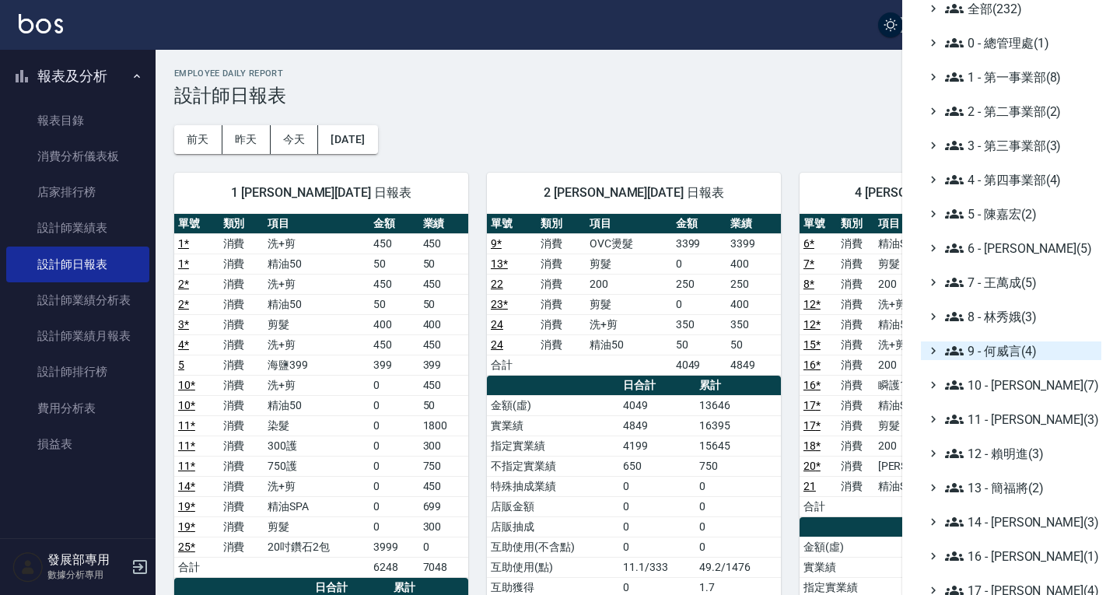
click at [987, 359] on span "9 - 何威言(4)" at bounding box center [1020, 350] width 150 height 19
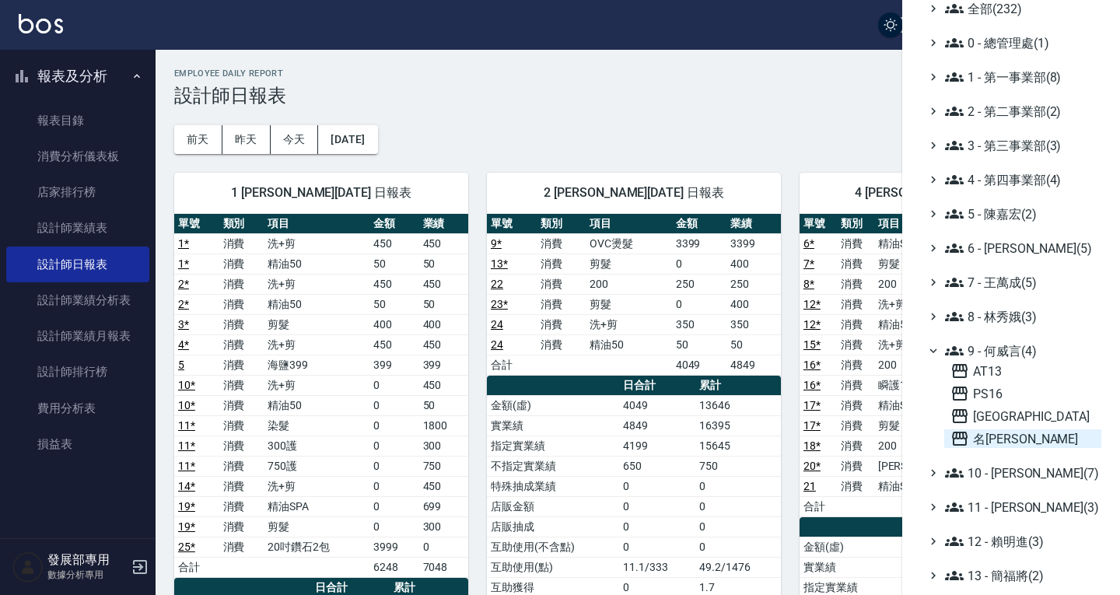
click at [1000, 438] on span "名[PERSON_NAME]" at bounding box center [1022, 438] width 145 height 19
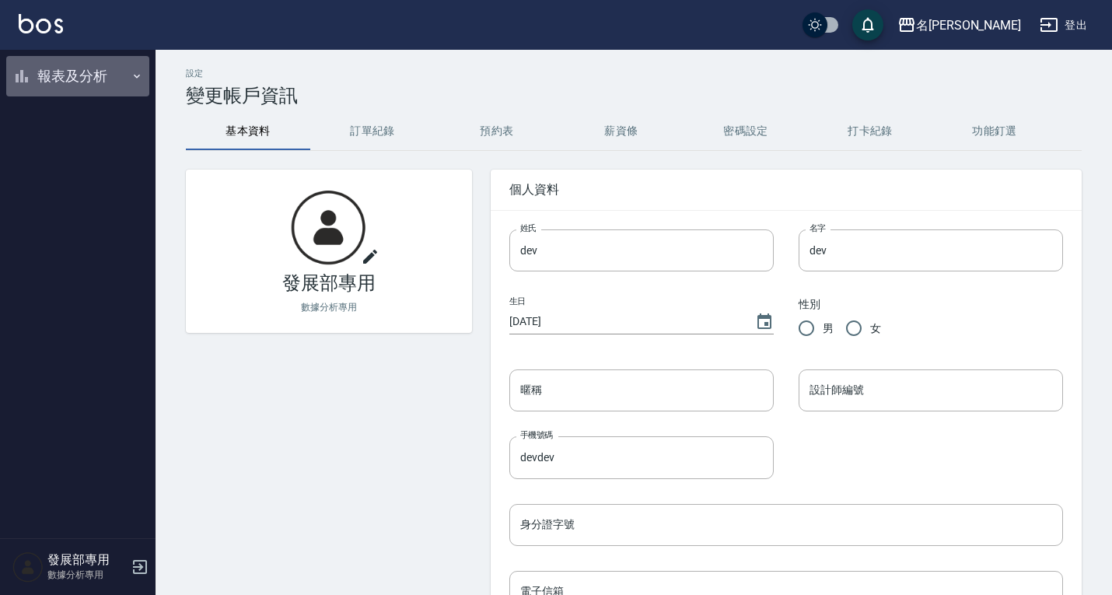
click at [65, 75] on button "報表及分析" at bounding box center [77, 76] width 143 height 40
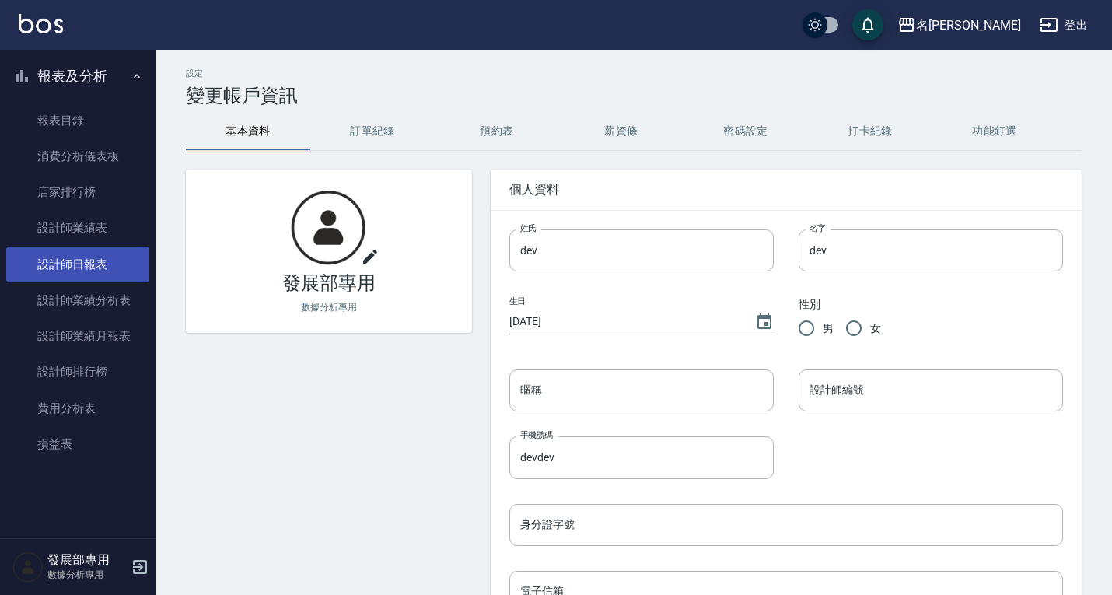
click at [96, 281] on link "設計師日報表" at bounding box center [77, 264] width 143 height 36
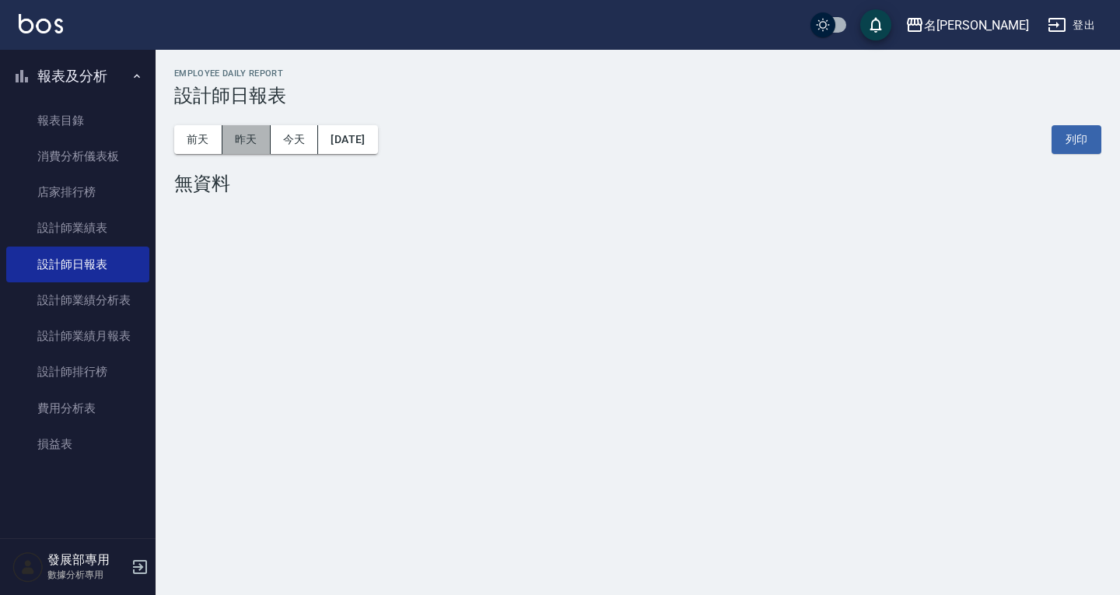
click at [242, 142] on button "昨天" at bounding box center [246, 139] width 48 height 29
